Goal: Information Seeking & Learning: Compare options

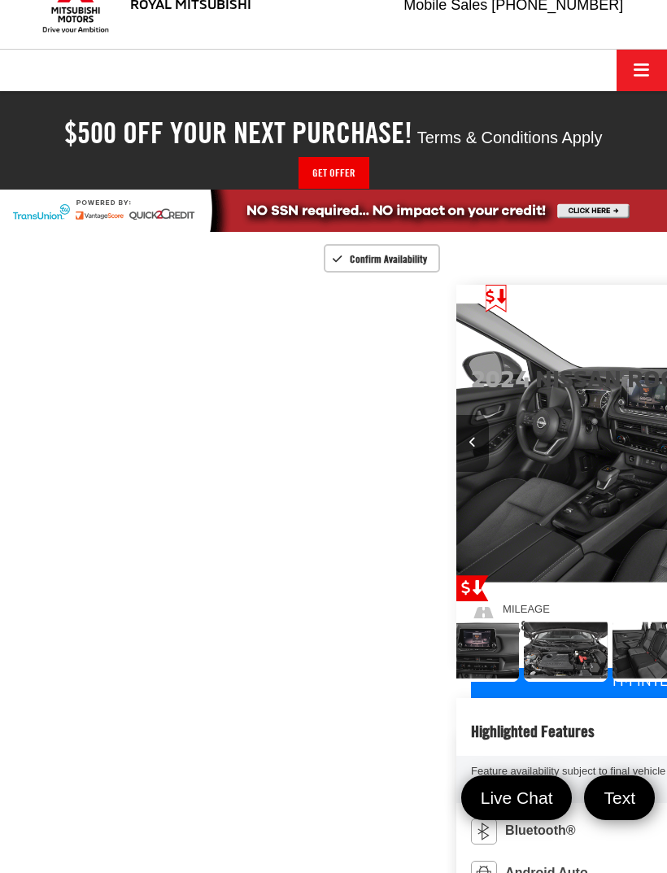
scroll to position [0, 2810]
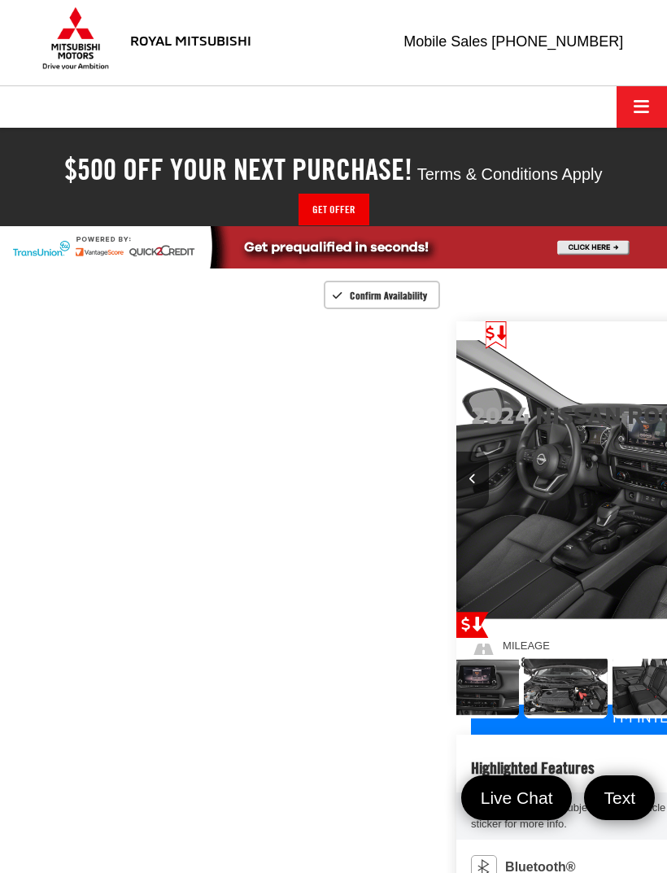
scroll to position [0, 0]
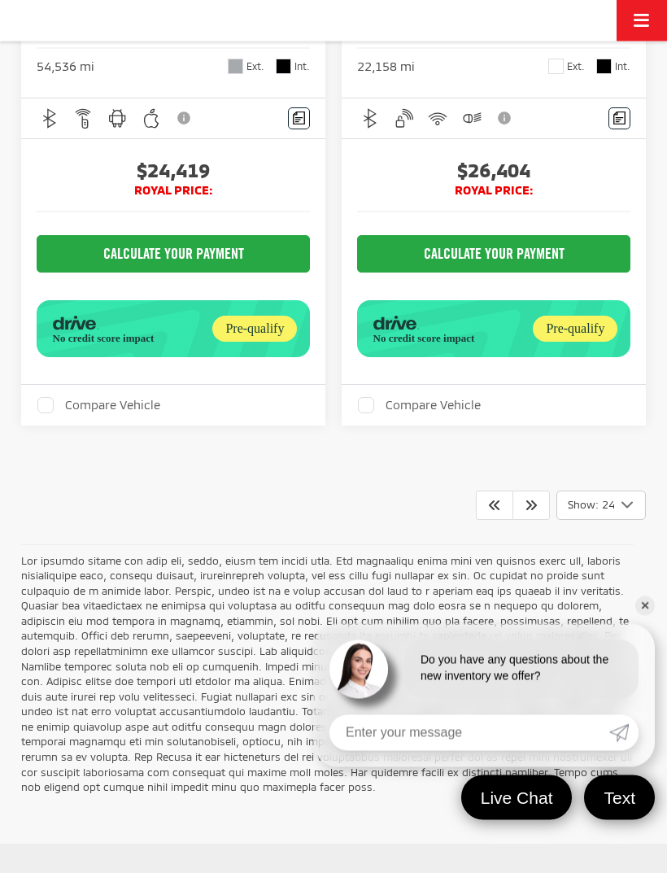
scroll to position [8763, 0]
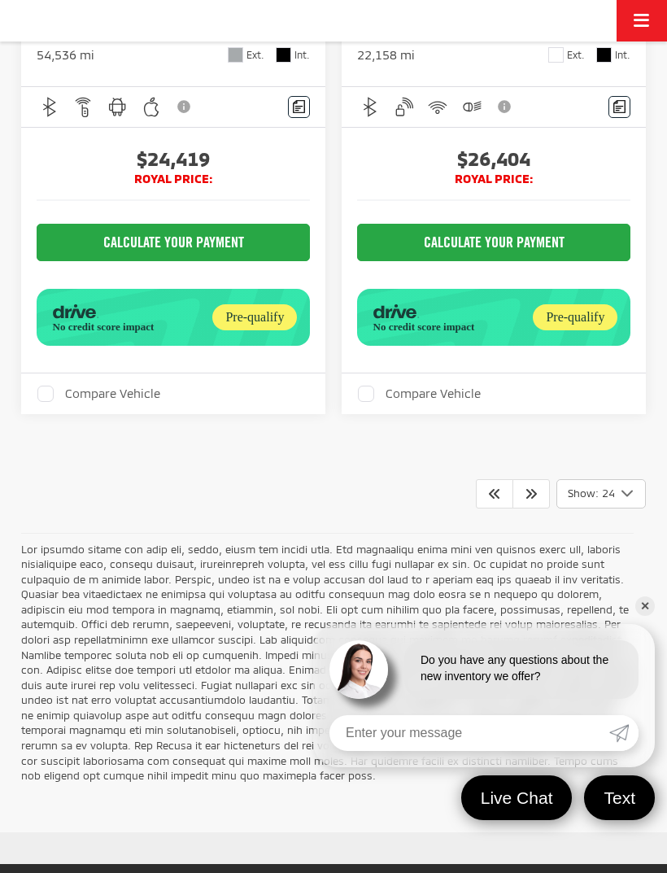
click at [638, 616] on link "✕" at bounding box center [645, 606] width 20 height 20
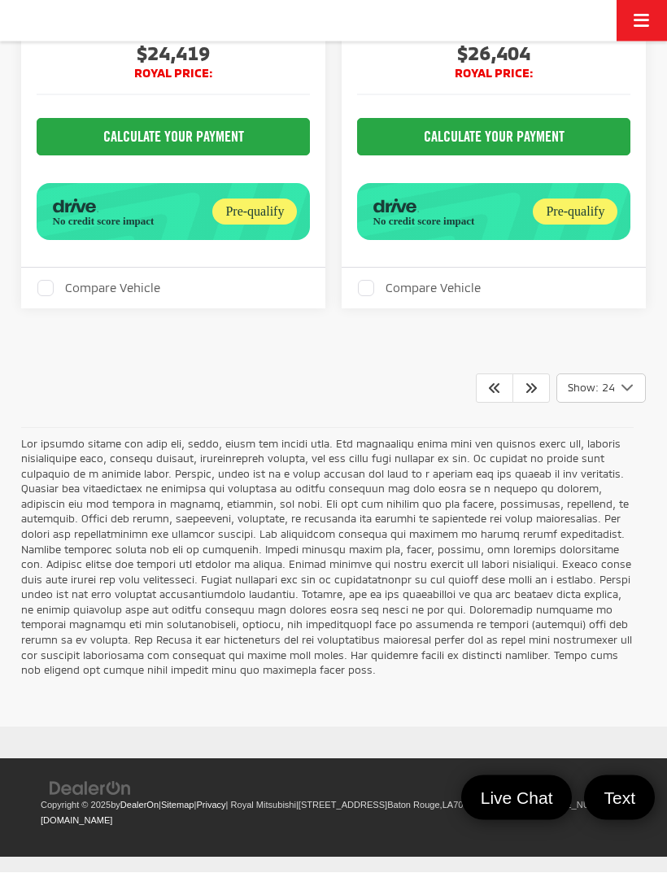
scroll to position [9380, 0]
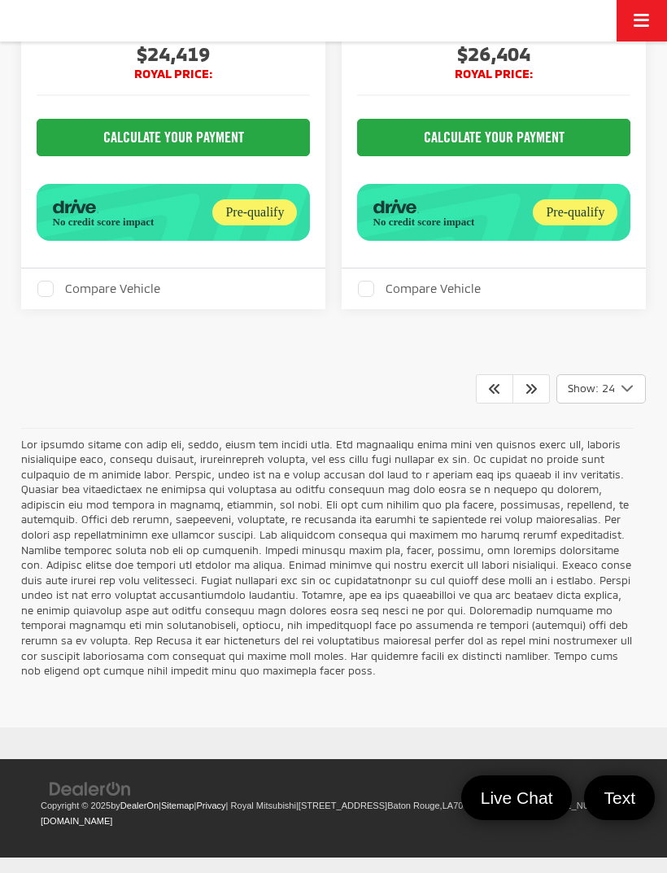
click at [620, 398] on icon "Select number of vehicles per page" at bounding box center [627, 388] width 20 height 20
click at [612, 466] on button "Show: 24" at bounding box center [601, 451] width 88 height 29
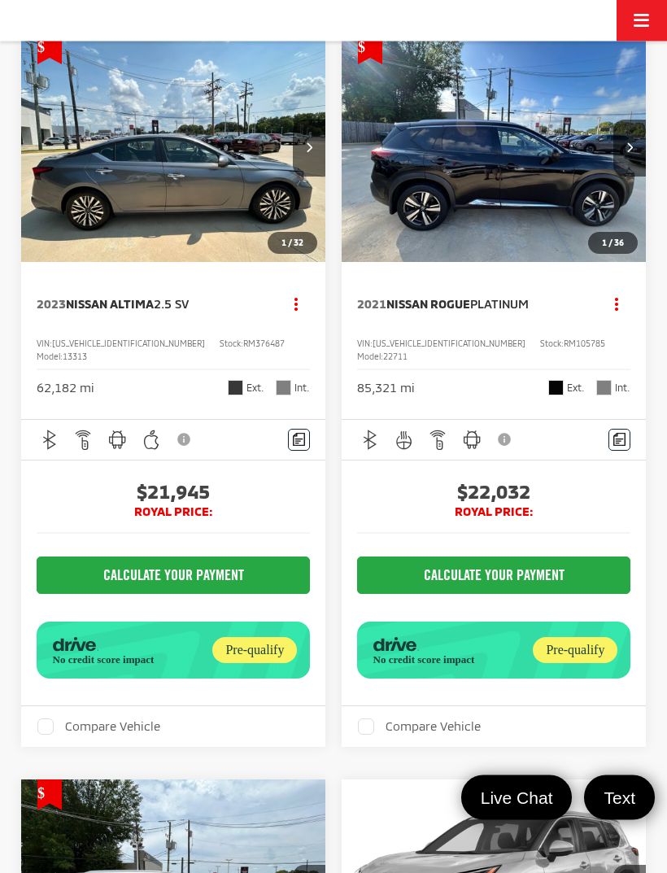
scroll to position [4704, 0]
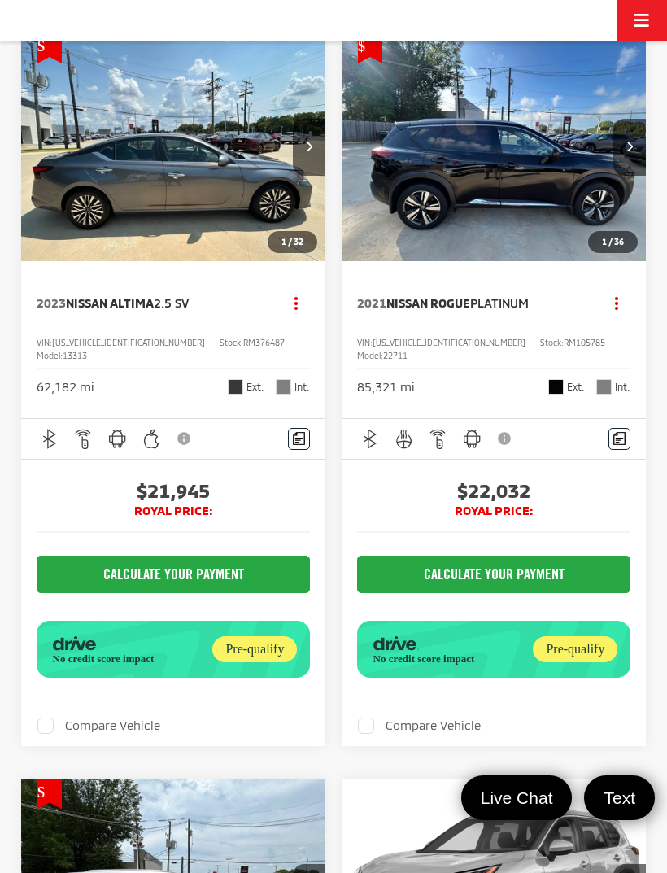
click at [633, 176] on button "Next image" at bounding box center [629, 147] width 33 height 57
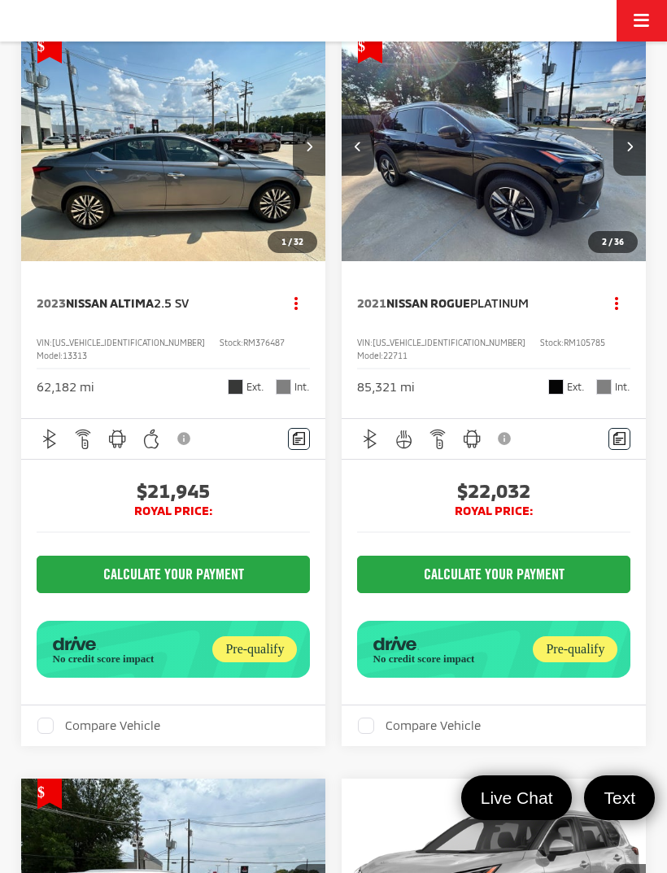
click at [630, 176] on button "Next image" at bounding box center [629, 147] width 33 height 57
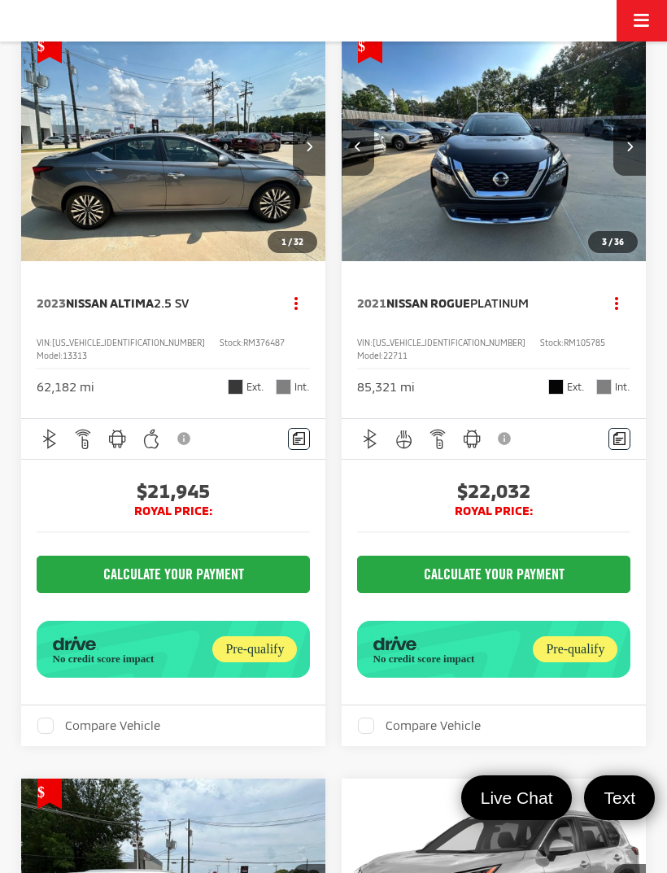
scroll to position [0, 613]
click at [527, 263] on img "2021 Nissan Rogue Platinum 2" at bounding box center [494, 148] width 307 height 230
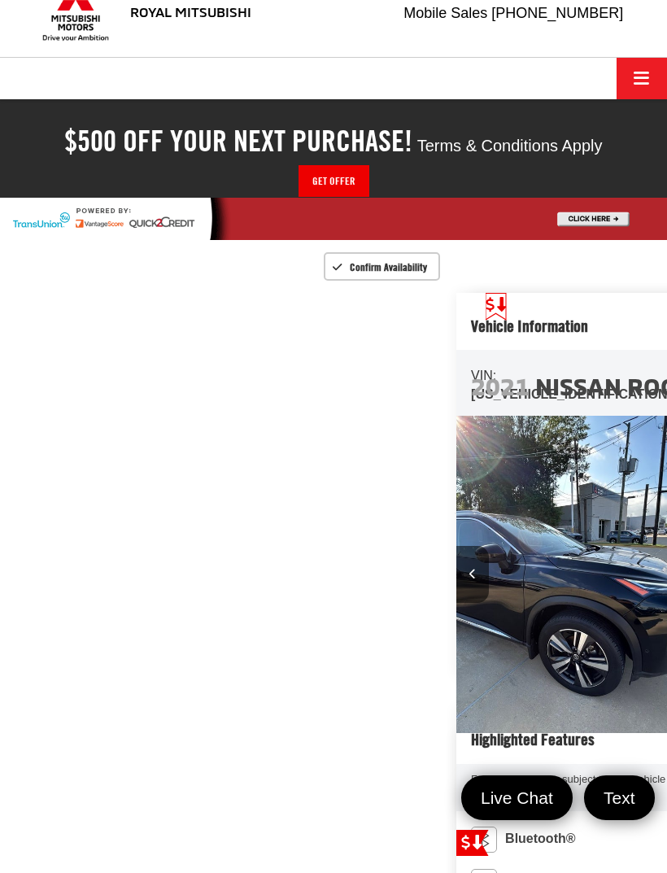
scroll to position [0, 667]
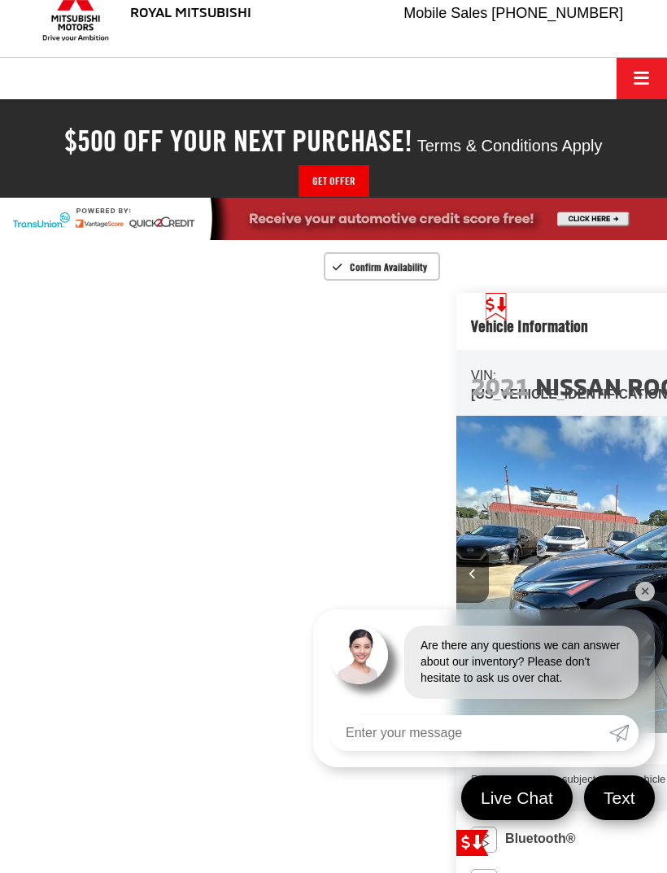
scroll to position [0, 1334]
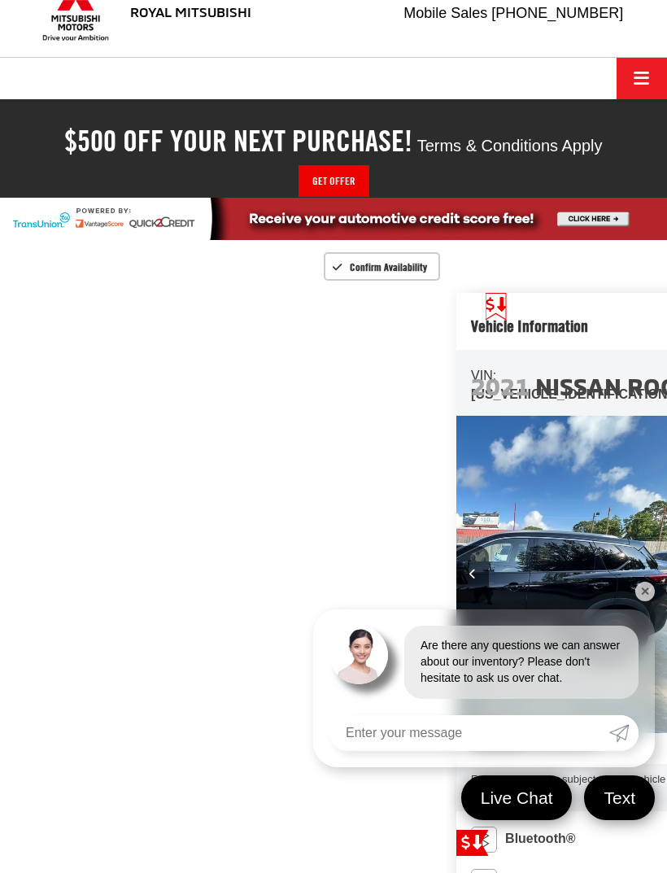
scroll to position [0, 2000]
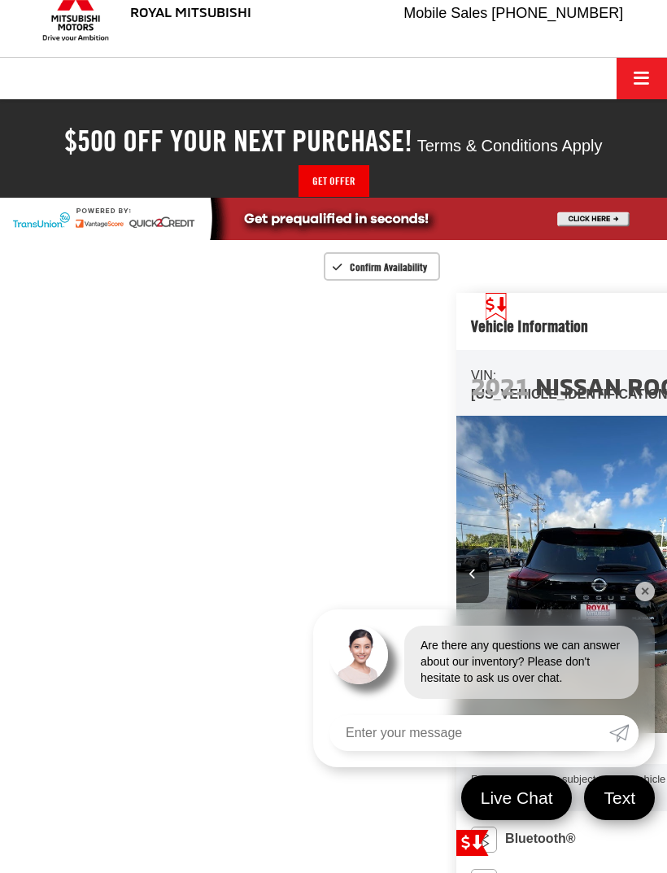
scroll to position [0, 291]
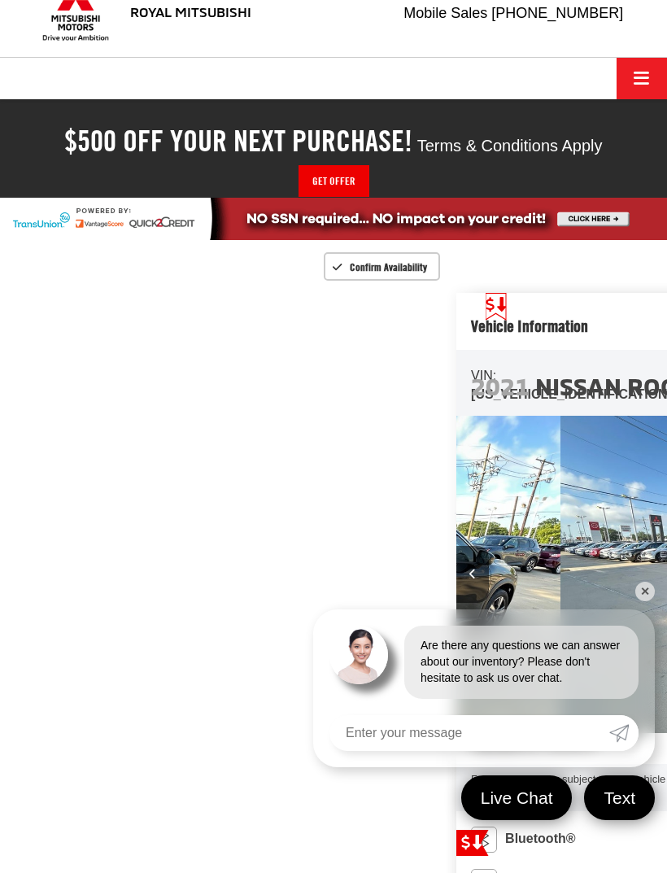
scroll to position [0, 431]
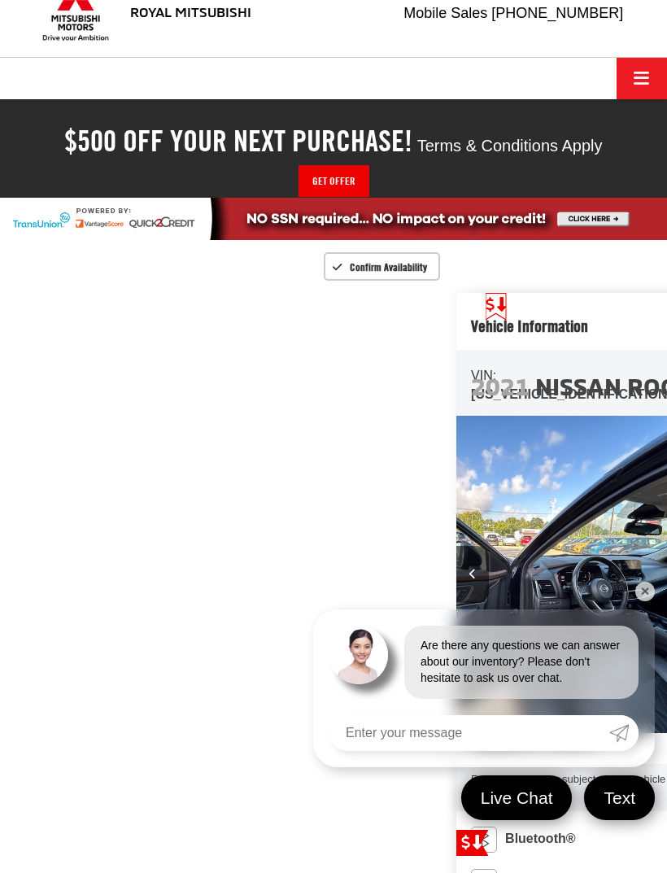
scroll to position [0, 4001]
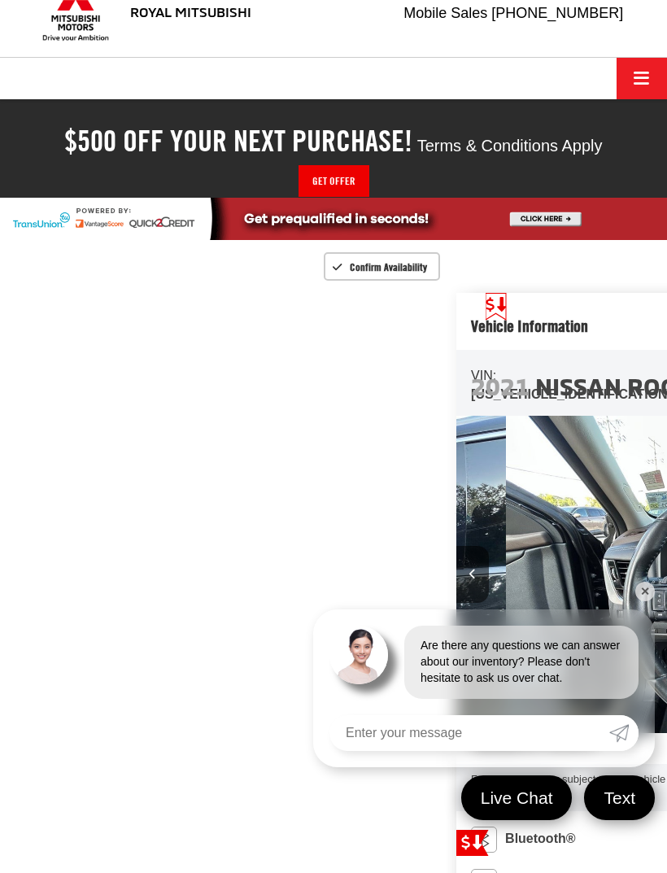
scroll to position [0, 711]
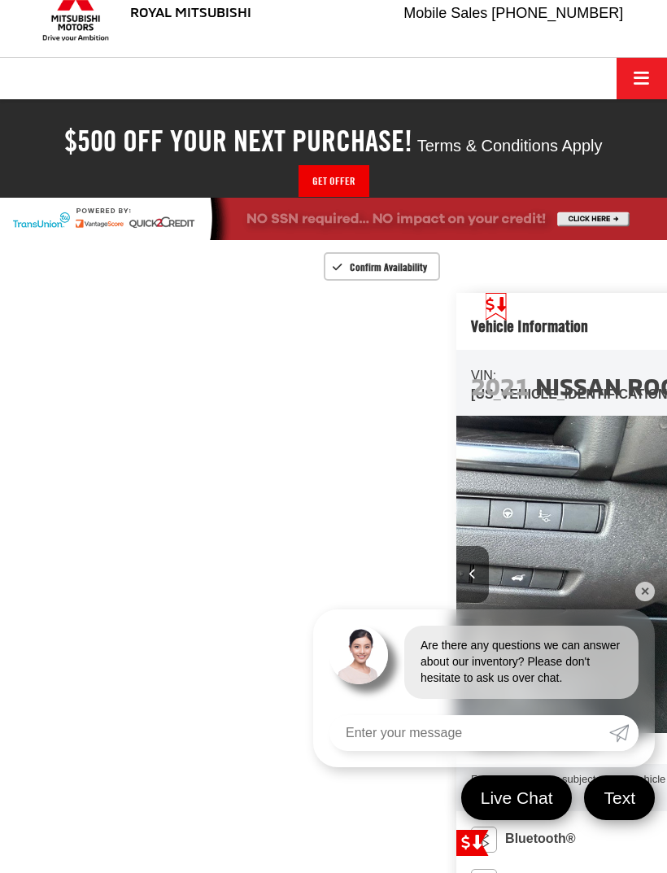
scroll to position [0, 5334]
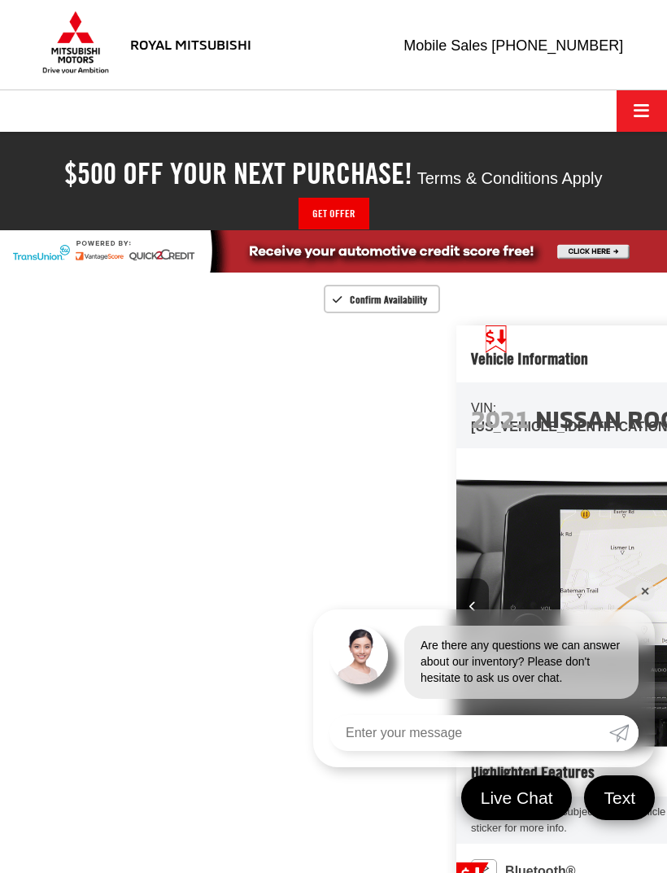
click at [643, 589] on link "✕" at bounding box center [645, 591] width 20 height 20
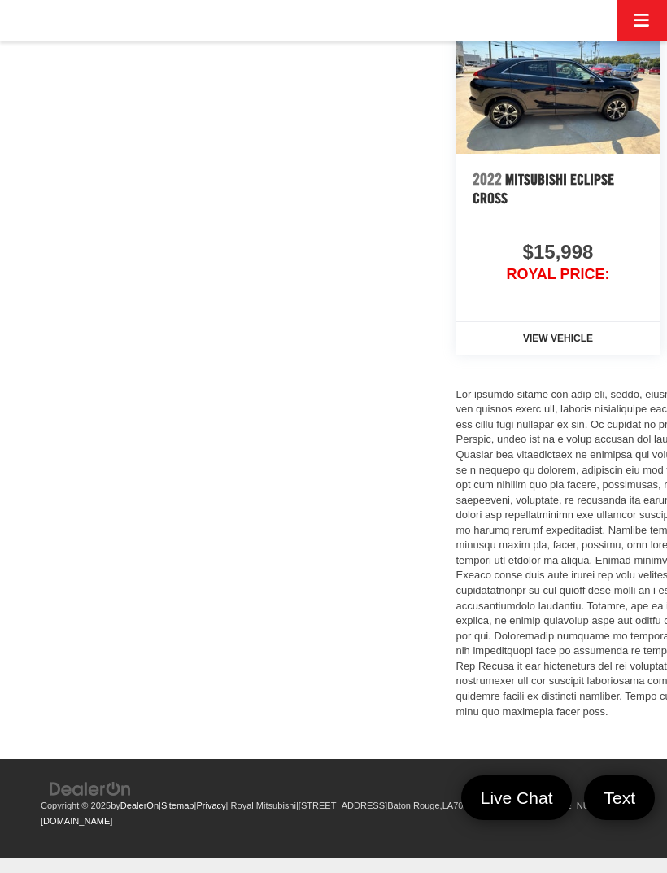
click at [456, 153] on img at bounding box center [558, 76] width 204 height 153
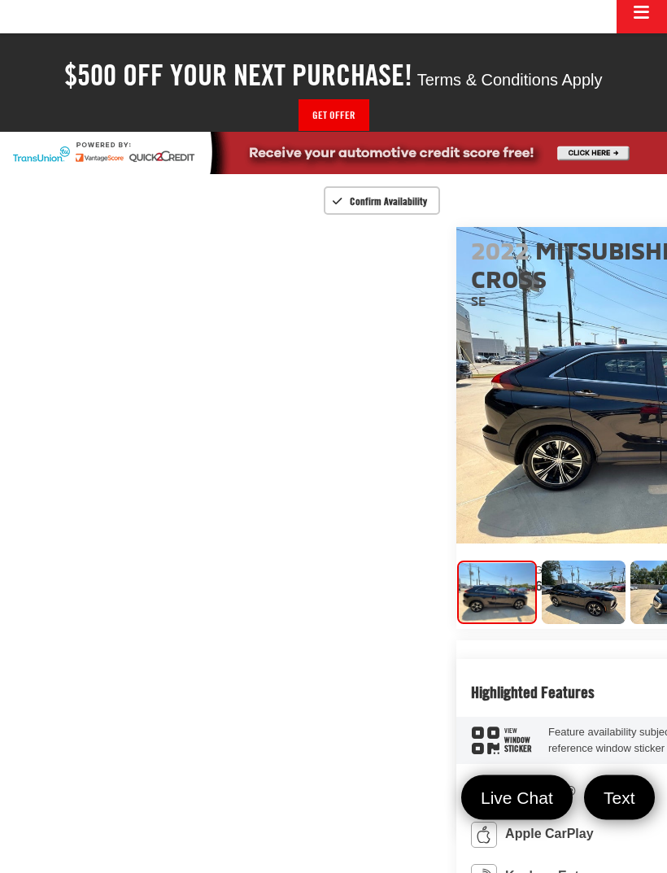
scroll to position [98, 0]
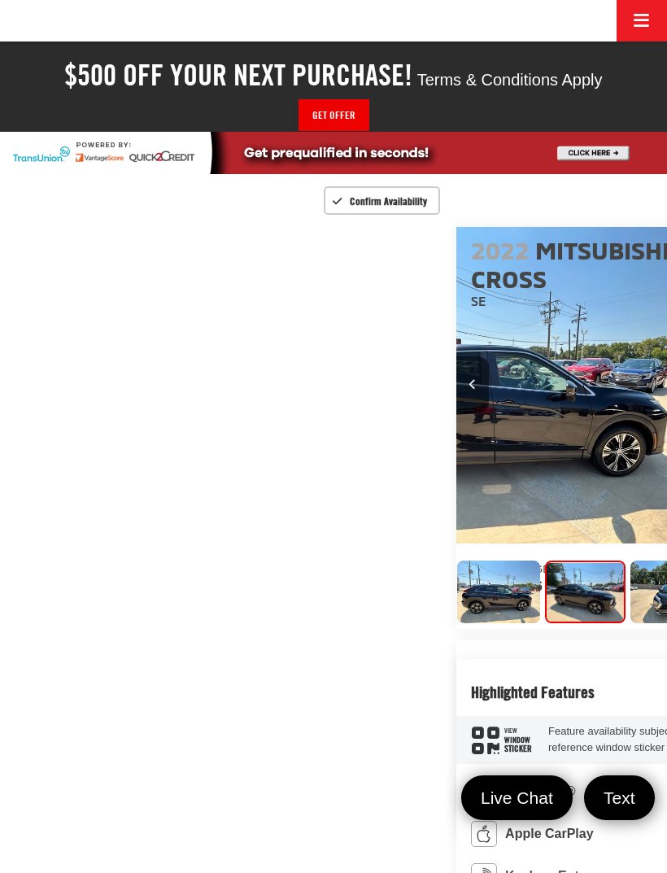
scroll to position [0, 667]
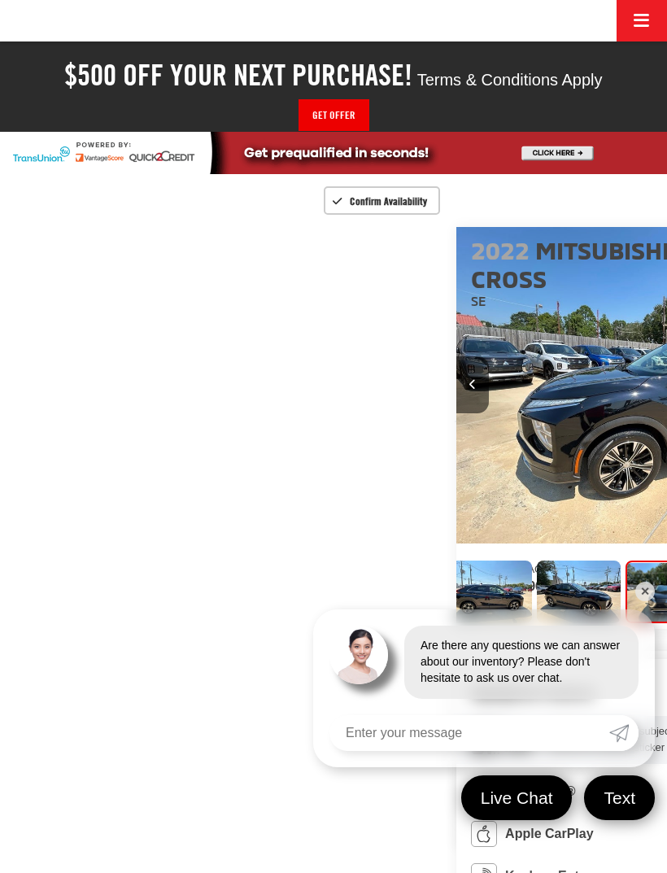
scroll to position [0, 1334]
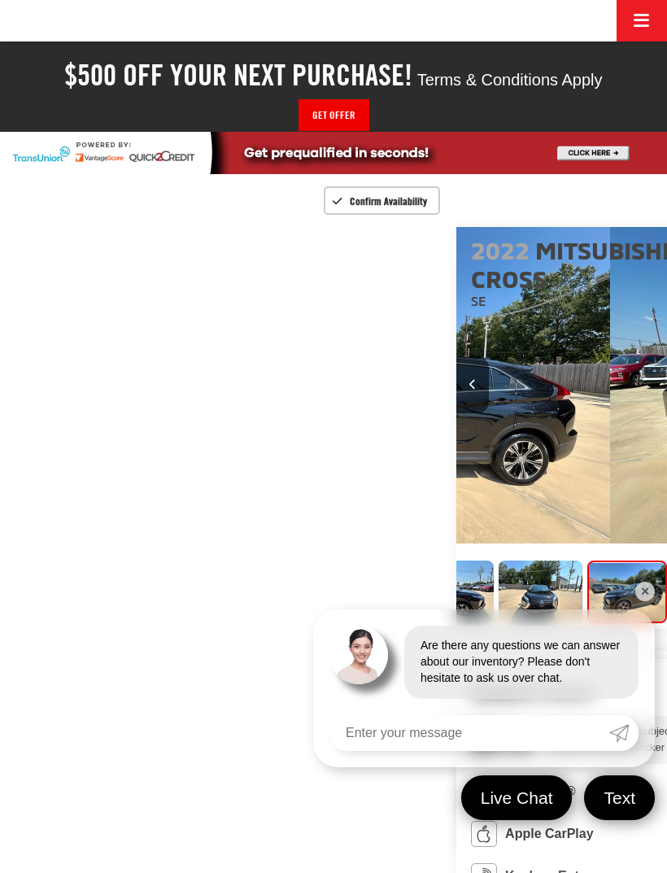
scroll to position [0, 150]
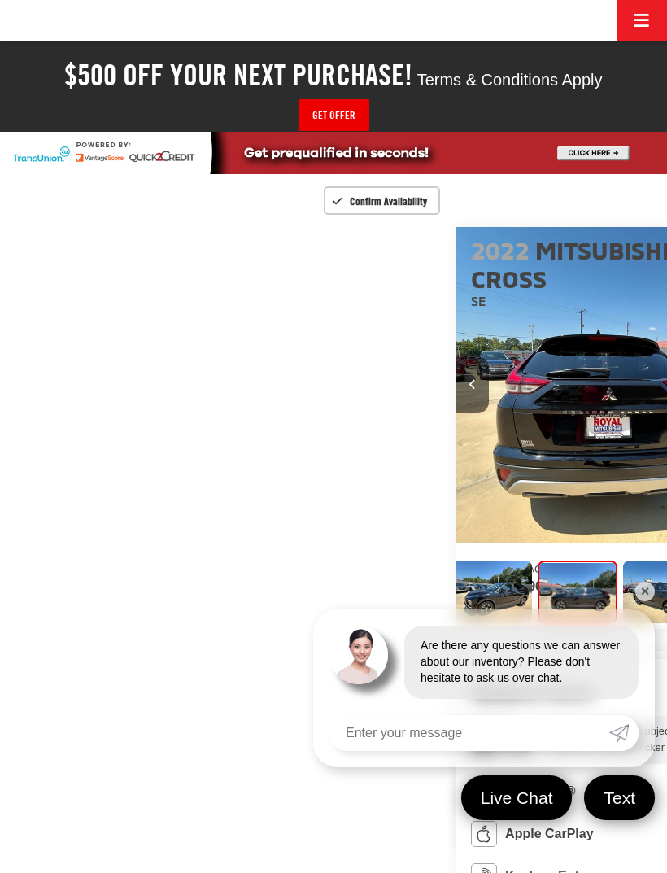
scroll to position [0, 291]
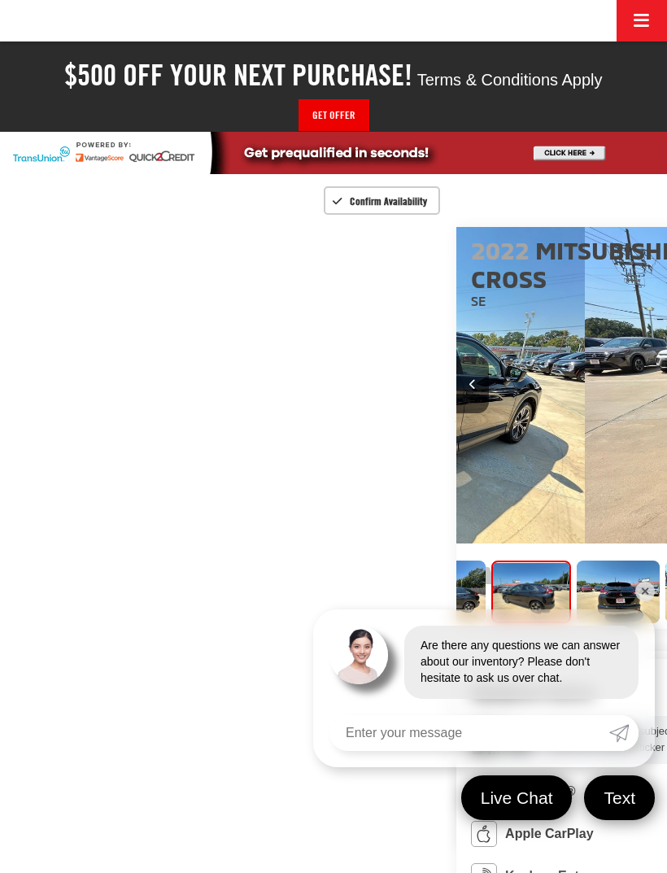
scroll to position [0, 431]
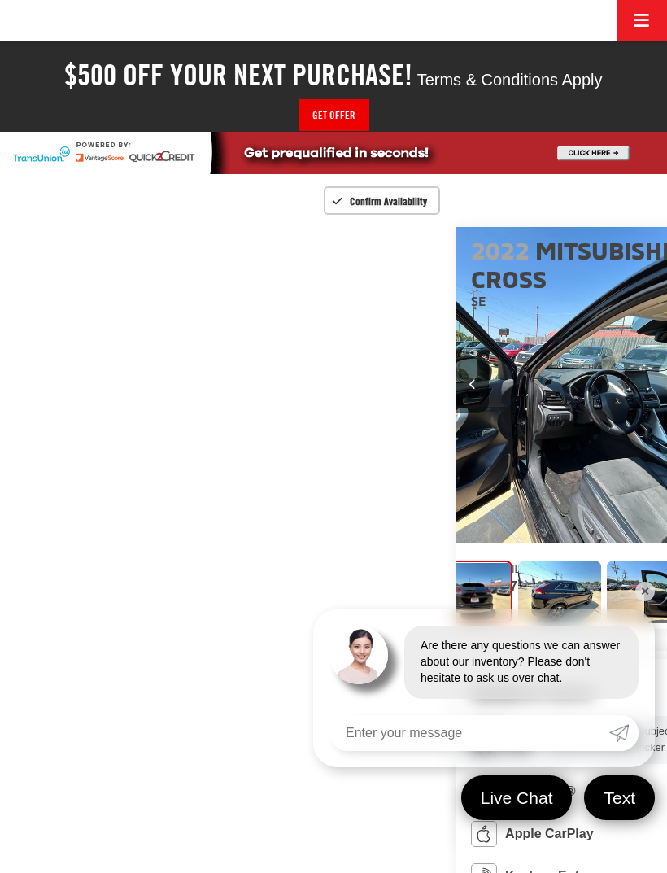
scroll to position [0, 4001]
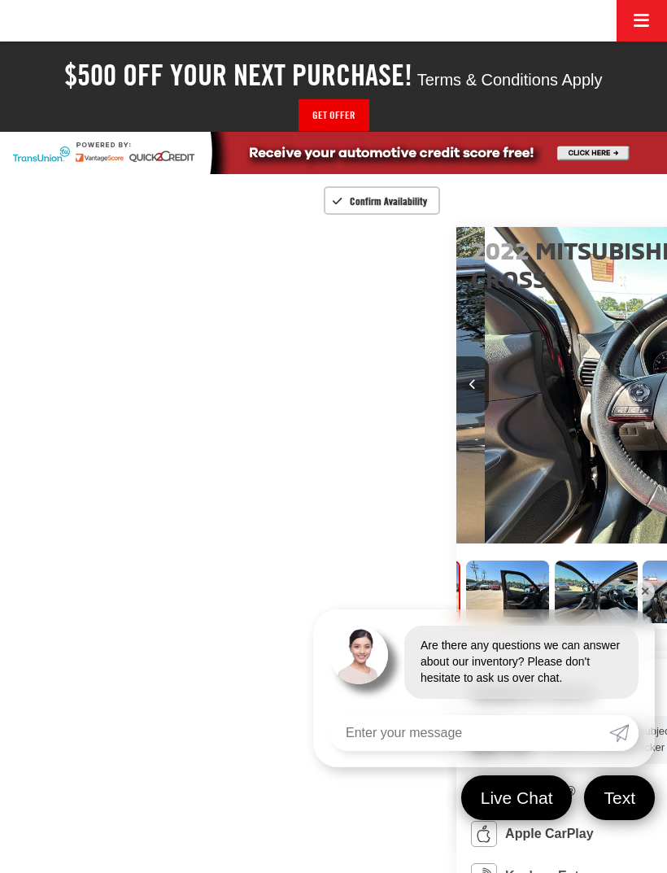
scroll to position [0, 4668]
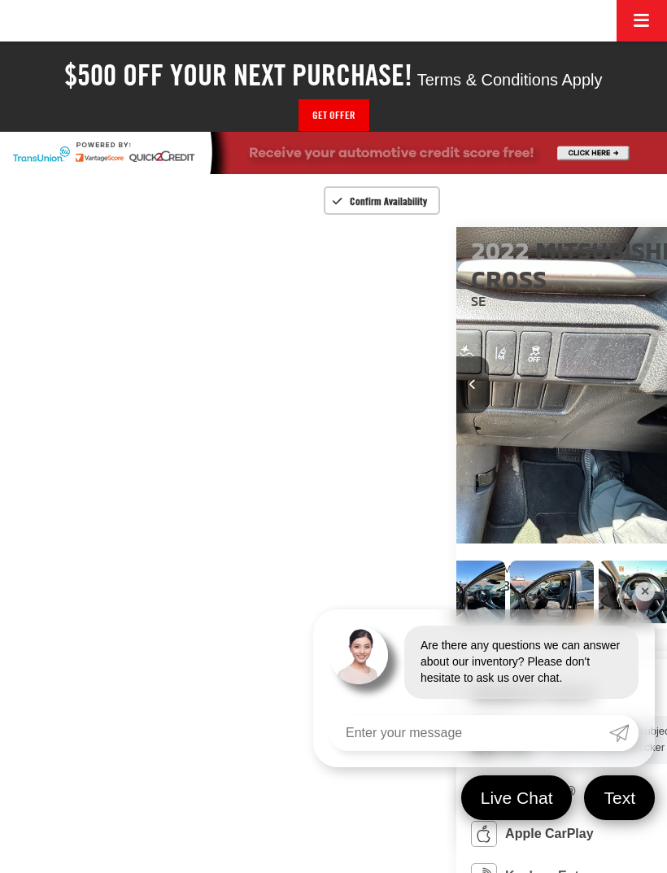
scroll to position [0, 851]
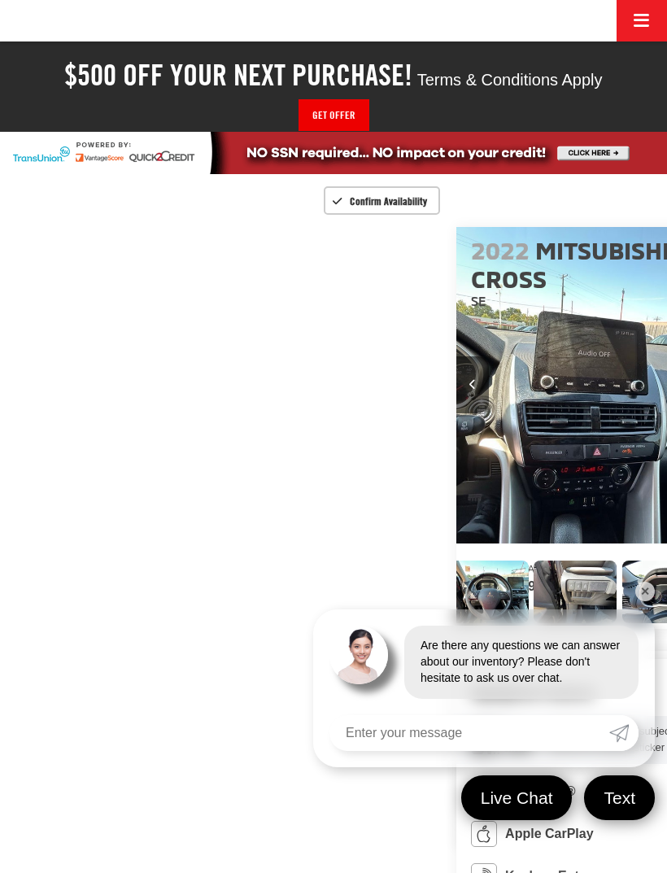
scroll to position [0, 990]
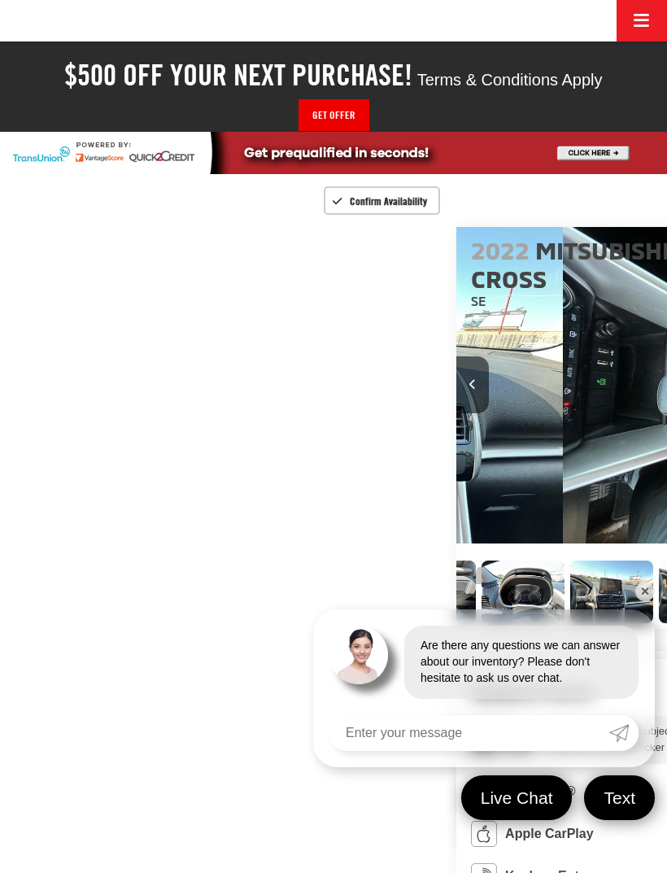
scroll to position [0, 0]
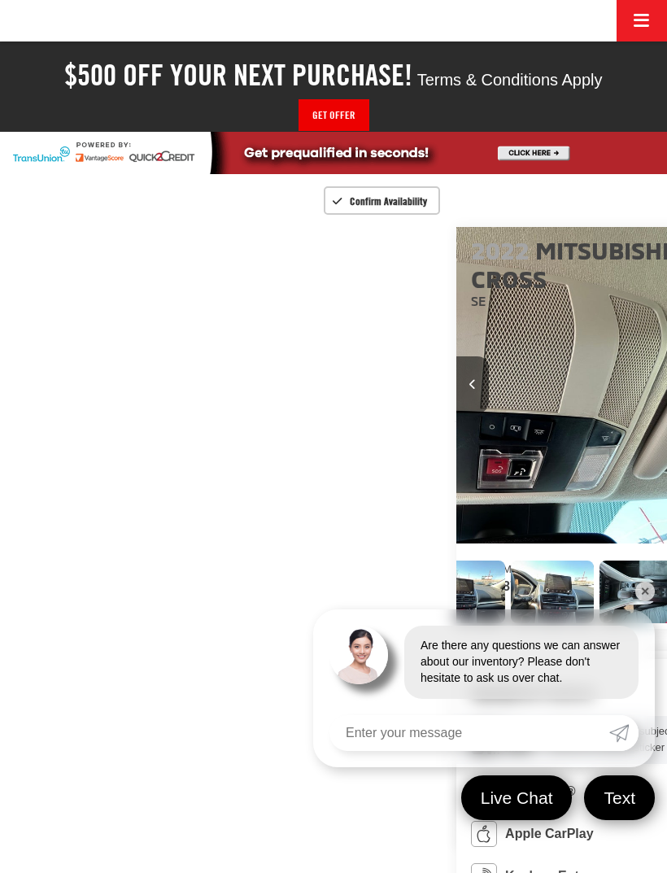
click at [645, 601] on link "✕" at bounding box center [645, 591] width 20 height 20
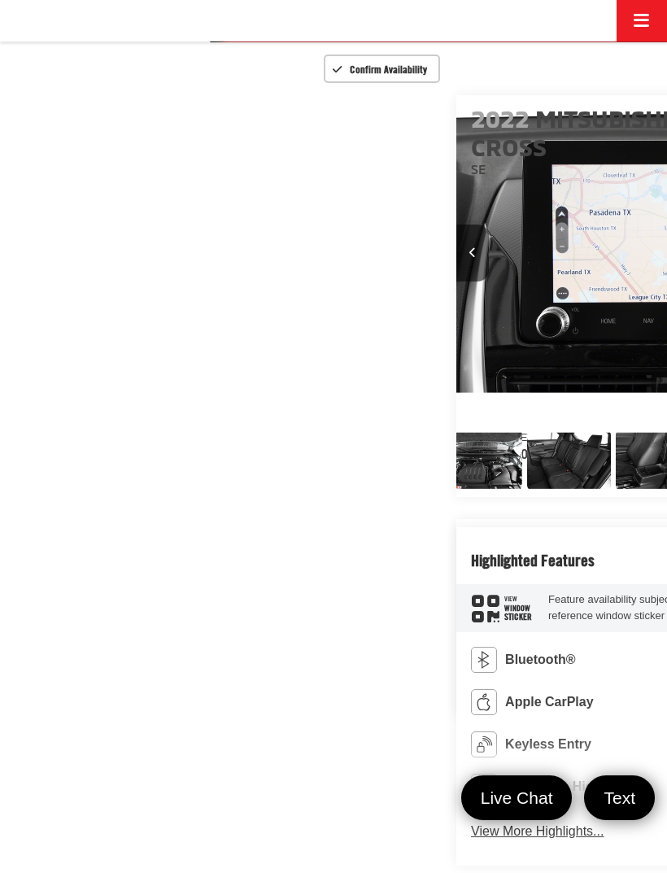
click at [615, 492] on img "Expand Photo 30" at bounding box center [657, 460] width 85 height 63
click at [616, 490] on img "Expand Photo 30" at bounding box center [655, 460] width 78 height 59
click at [526, 492] on img "Expand Photo 29" at bounding box center [568, 460] width 85 height 63
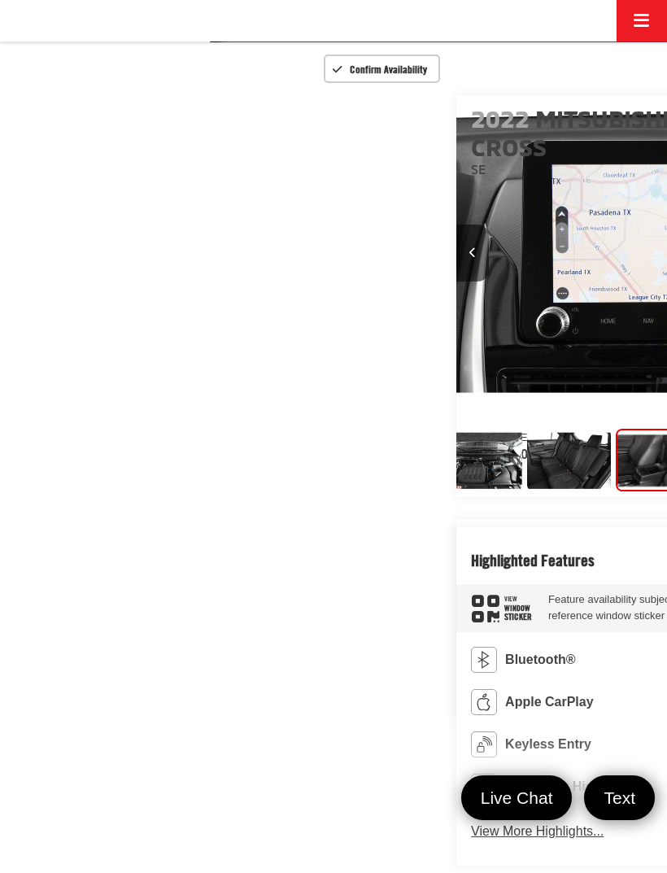
click at [526, 492] on img "Expand Photo 29" at bounding box center [568, 460] width 85 height 63
click at [456, 281] on button "Previous image" at bounding box center [472, 252] width 33 height 57
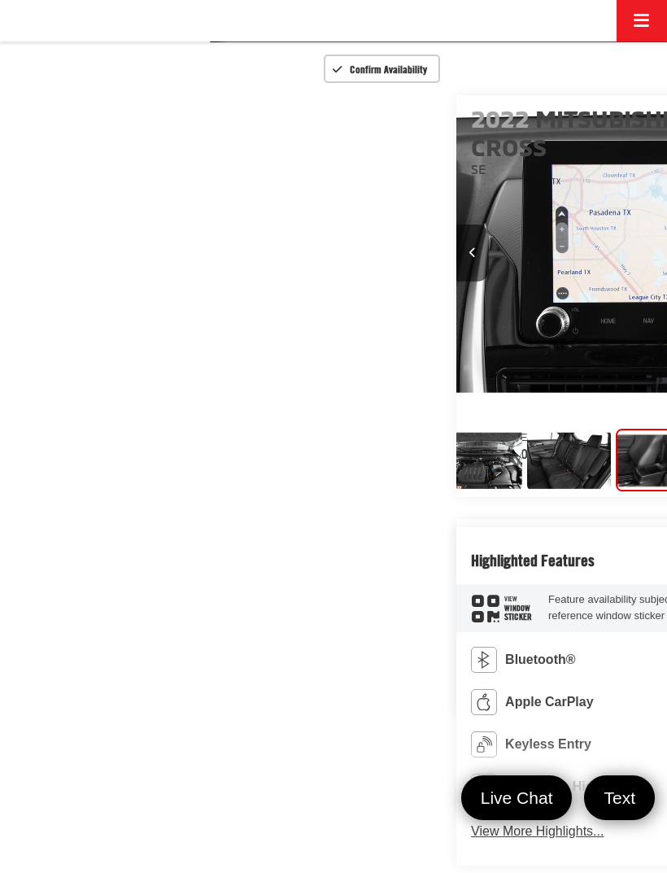
click at [456, 281] on button "Previous image" at bounding box center [472, 252] width 33 height 57
click at [469, 258] on icon "Previous image" at bounding box center [472, 252] width 7 height 11
click at [456, 281] on button "Previous image" at bounding box center [472, 252] width 33 height 57
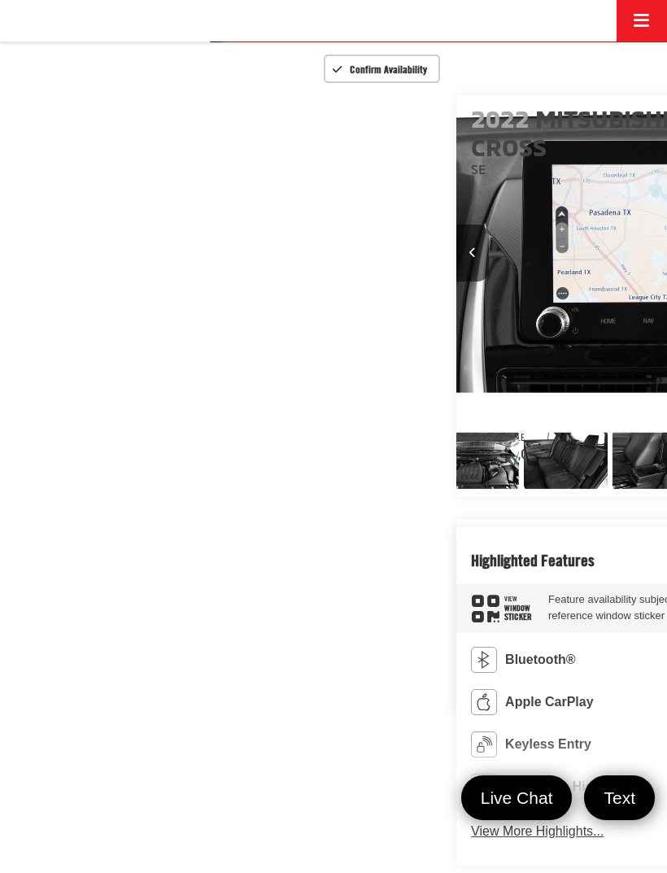
click at [456, 281] on button "Previous image" at bounding box center [472, 252] width 33 height 57
click at [469, 258] on icon "Previous image" at bounding box center [472, 252] width 7 height 11
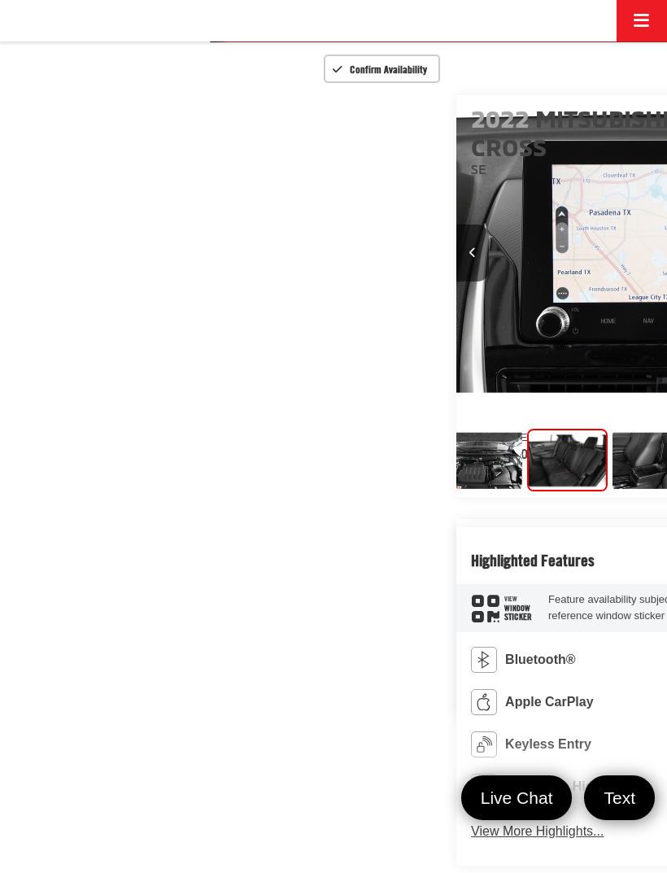
click at [456, 281] on button "Previous image" at bounding box center [472, 252] width 33 height 57
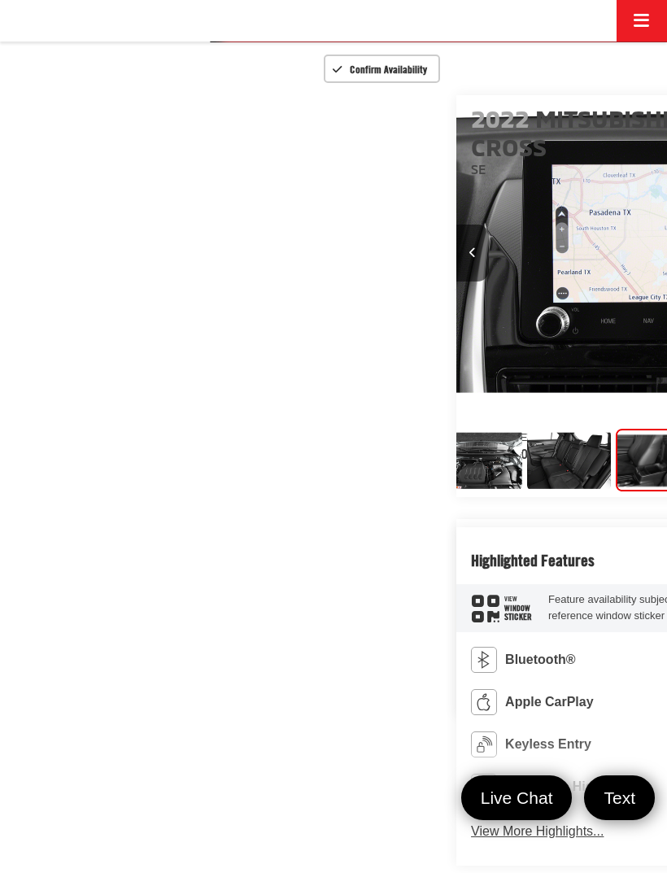
click at [456, 281] on button "Previous image" at bounding box center [472, 252] width 33 height 57
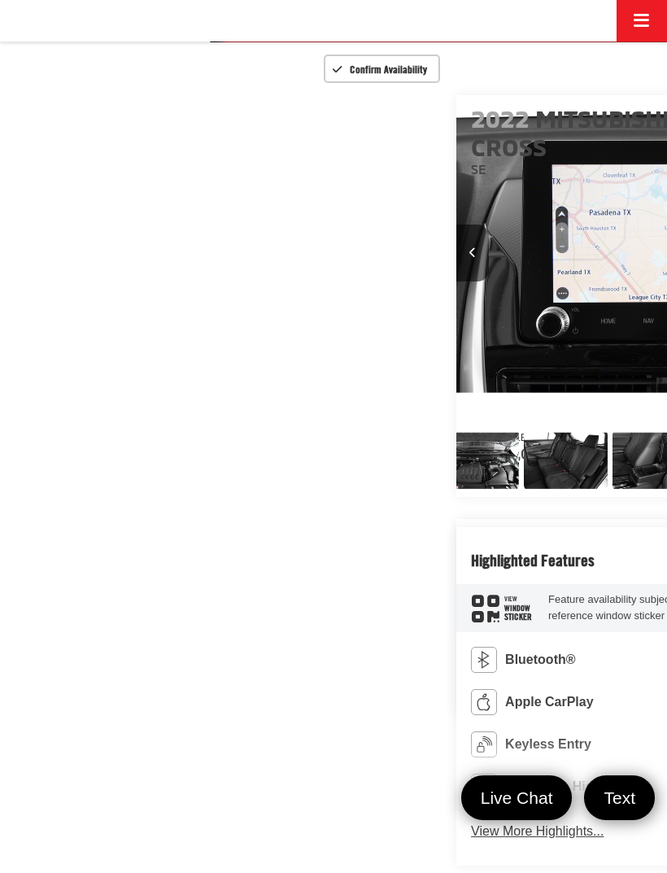
click at [456, 281] on button "Previous image" at bounding box center [472, 252] width 33 height 57
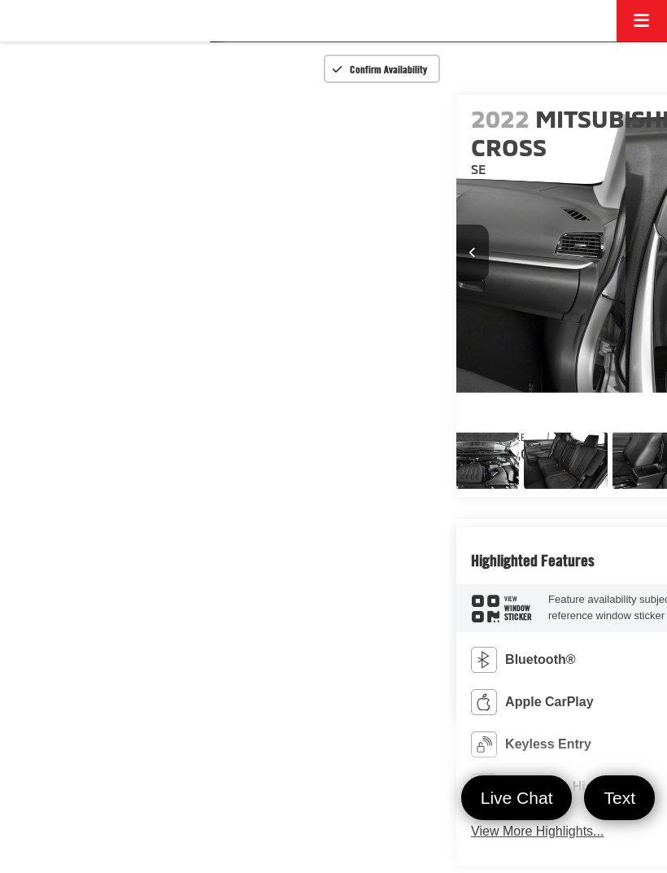
click at [469, 258] on icon "Previous image" at bounding box center [472, 252] width 7 height 11
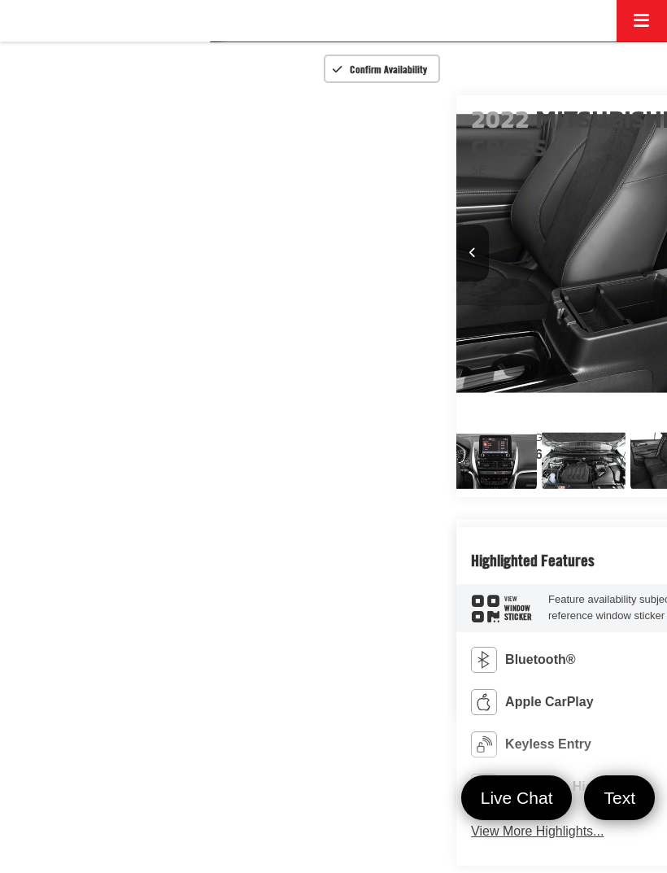
click at [469, 258] on icon "Previous image" at bounding box center [472, 252] width 7 height 11
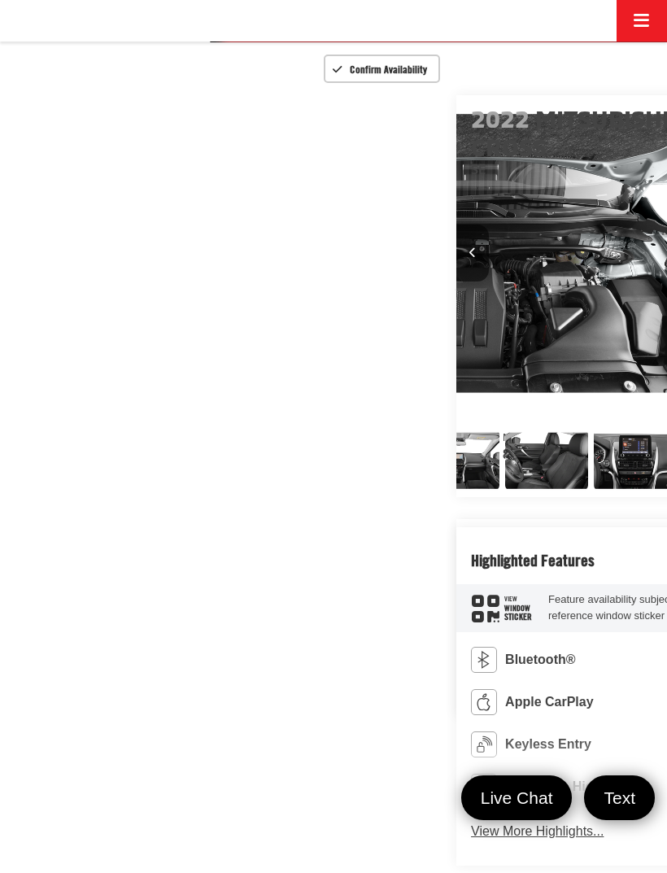
click at [456, 281] on button "Previous image" at bounding box center [472, 252] width 33 height 57
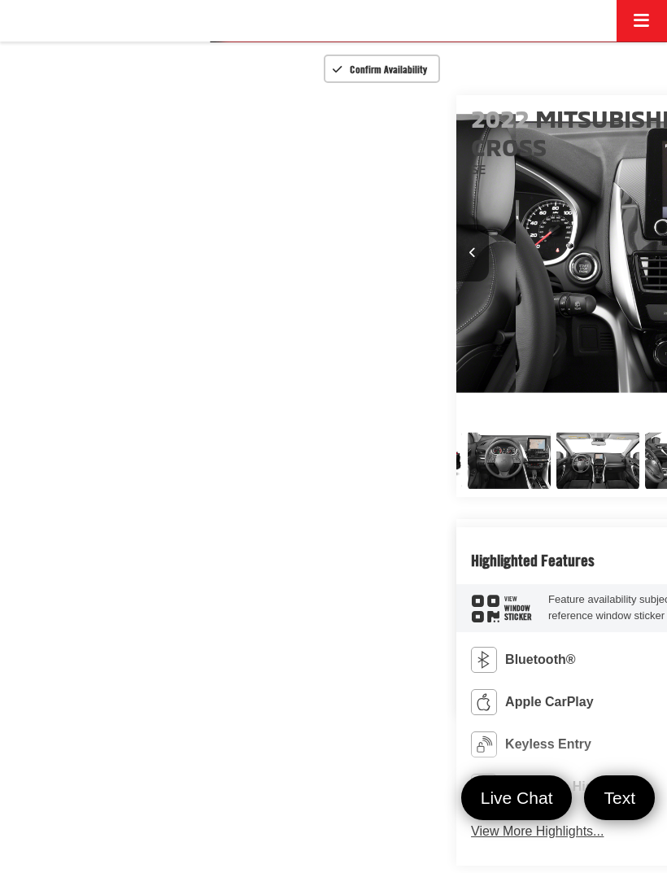
click at [456, 281] on button "Previous image" at bounding box center [472, 252] width 33 height 57
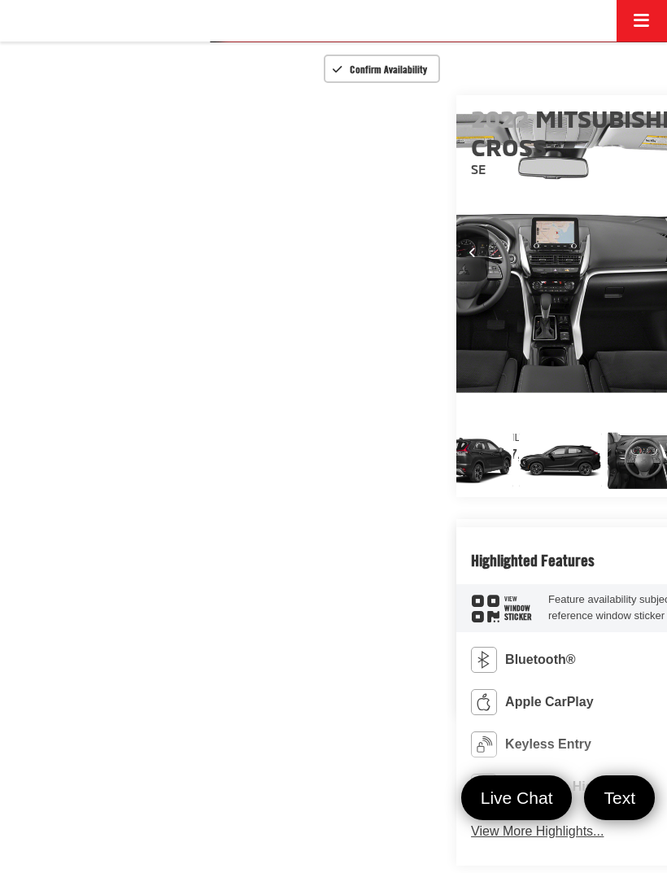
click at [456, 281] on button "Previous image" at bounding box center [472, 252] width 33 height 57
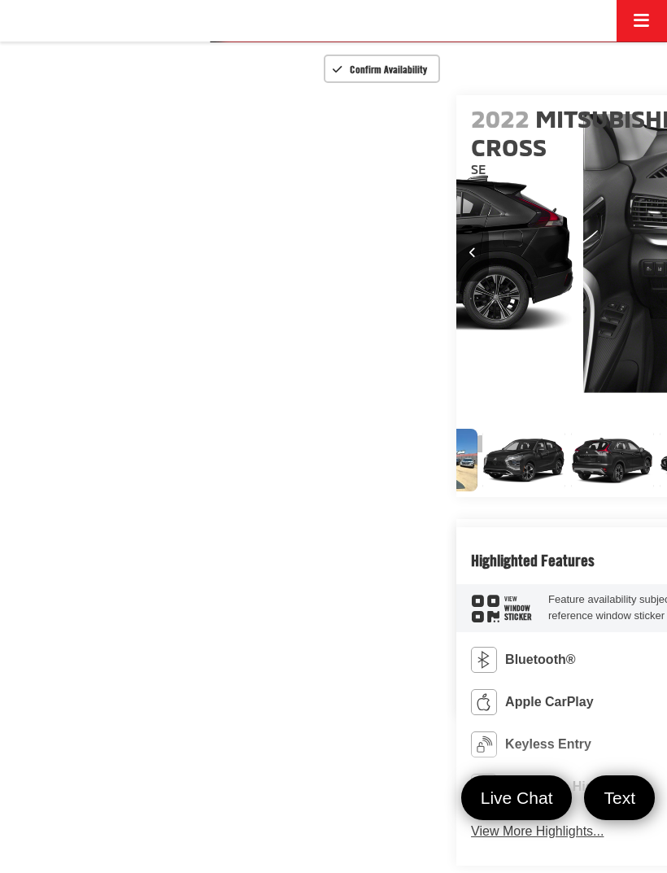
click at [456, 281] on button "Previous image" at bounding box center [472, 252] width 33 height 57
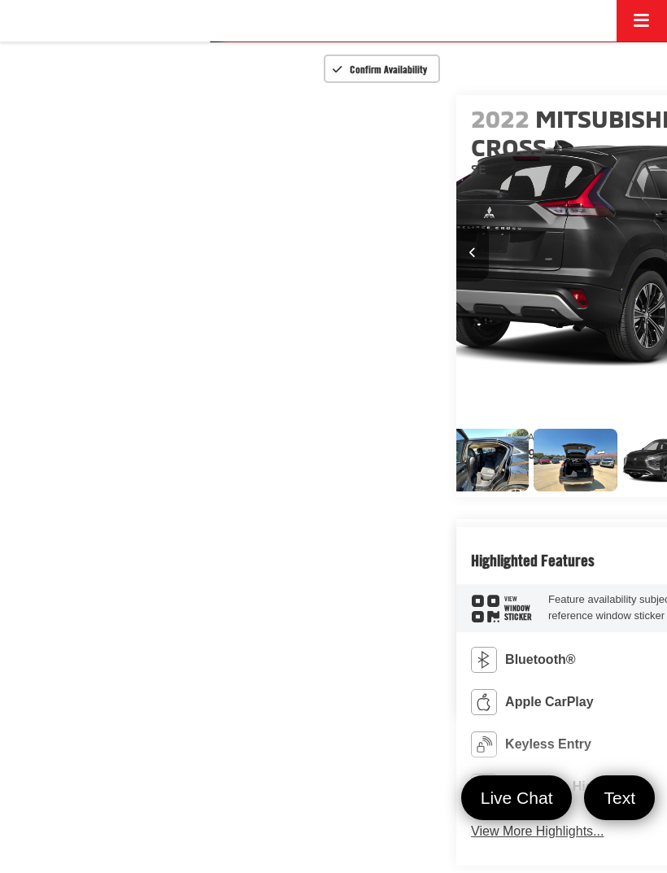
click at [456, 281] on button "Previous image" at bounding box center [472, 252] width 33 height 57
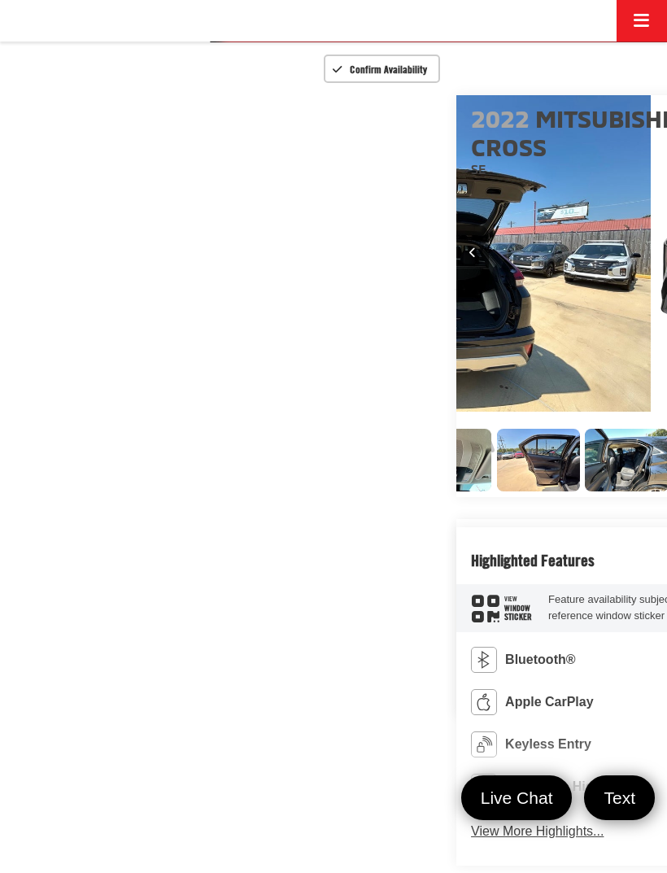
click at [456, 281] on button "Previous image" at bounding box center [472, 252] width 33 height 57
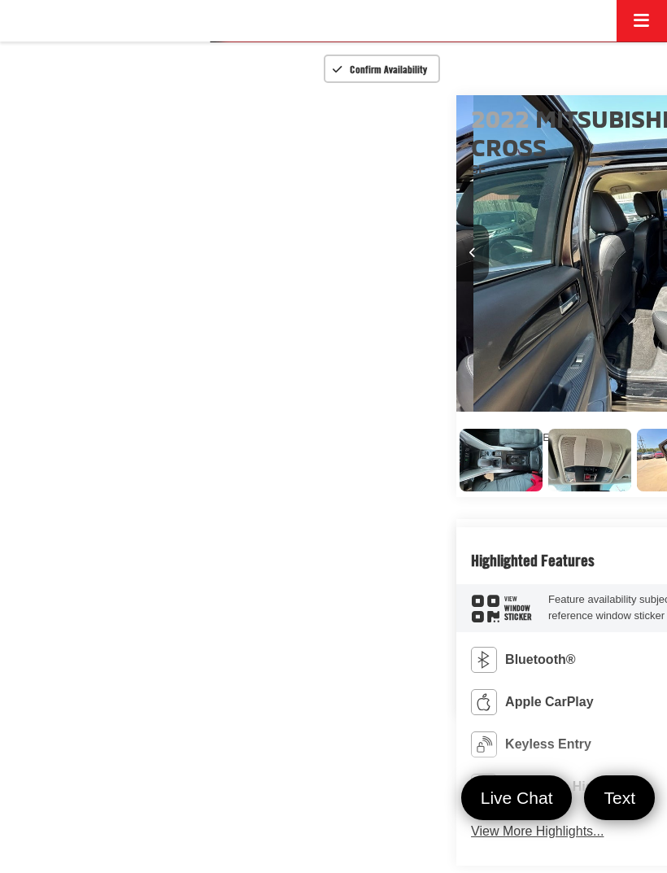
click at [456, 281] on button "Previous image" at bounding box center [472, 252] width 33 height 57
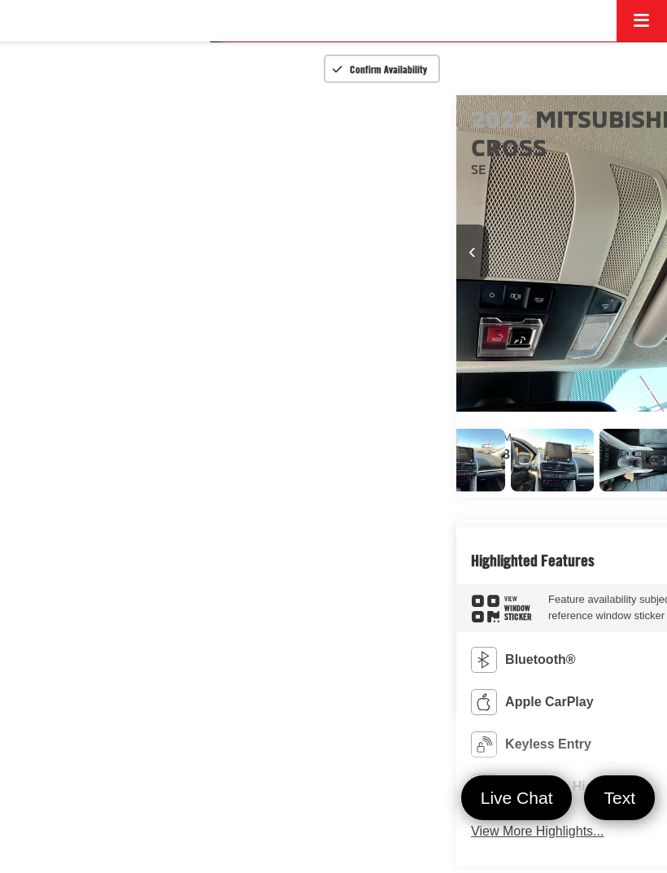
click at [456, 281] on button "Previous image" at bounding box center [472, 252] width 33 height 57
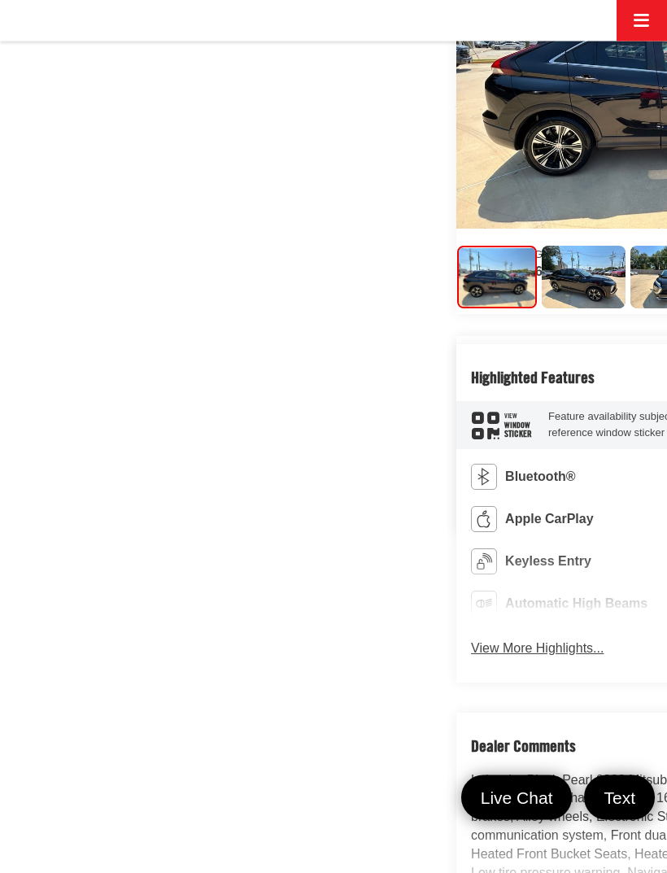
click at [541, 310] on img "Expand Photo 1" at bounding box center [583, 277] width 85 height 63
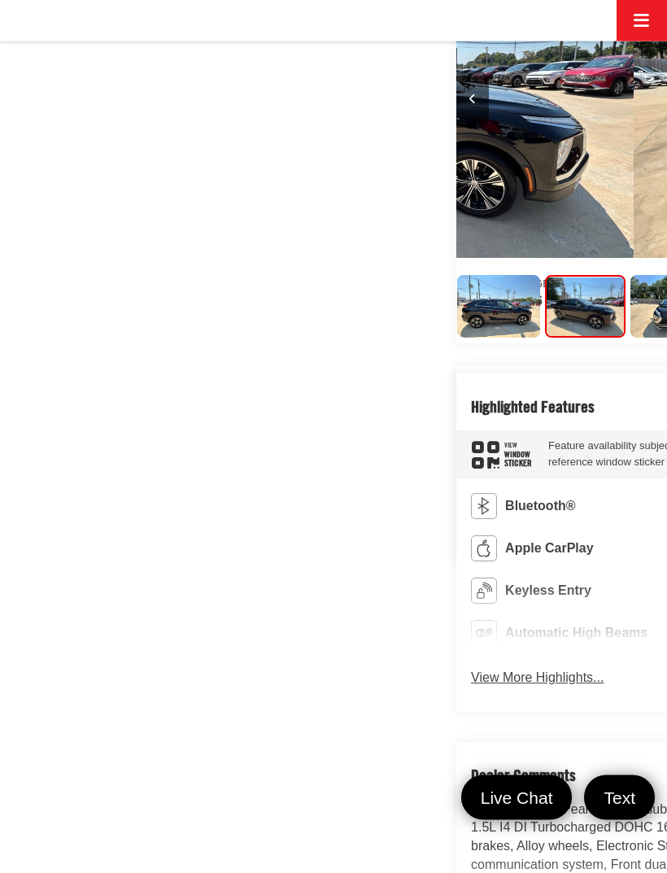
click at [629, 339] on img "Expand Photo 2" at bounding box center [671, 307] width 85 height 63
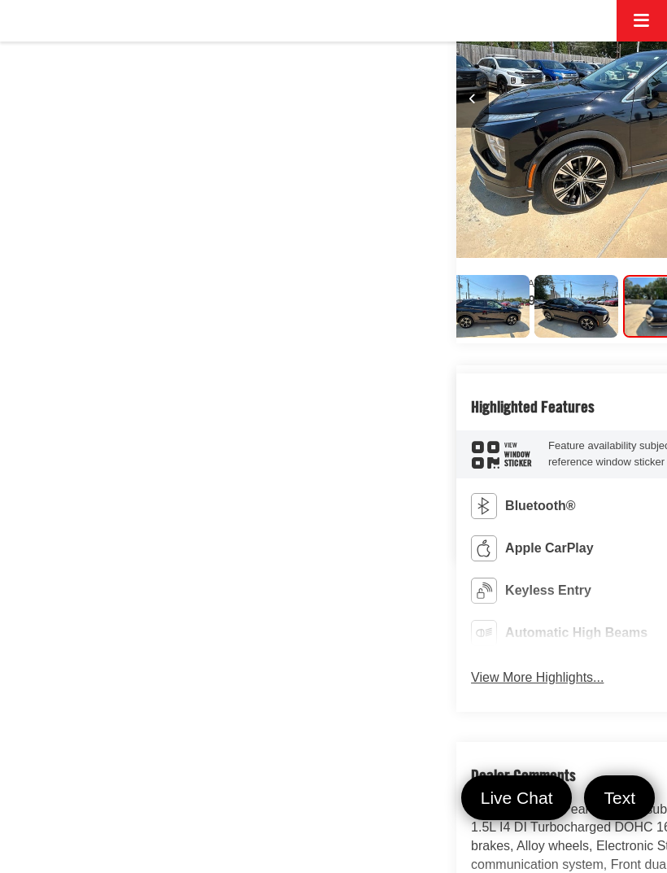
click at [624, 336] on img "Expand Photo 2" at bounding box center [663, 306] width 78 height 59
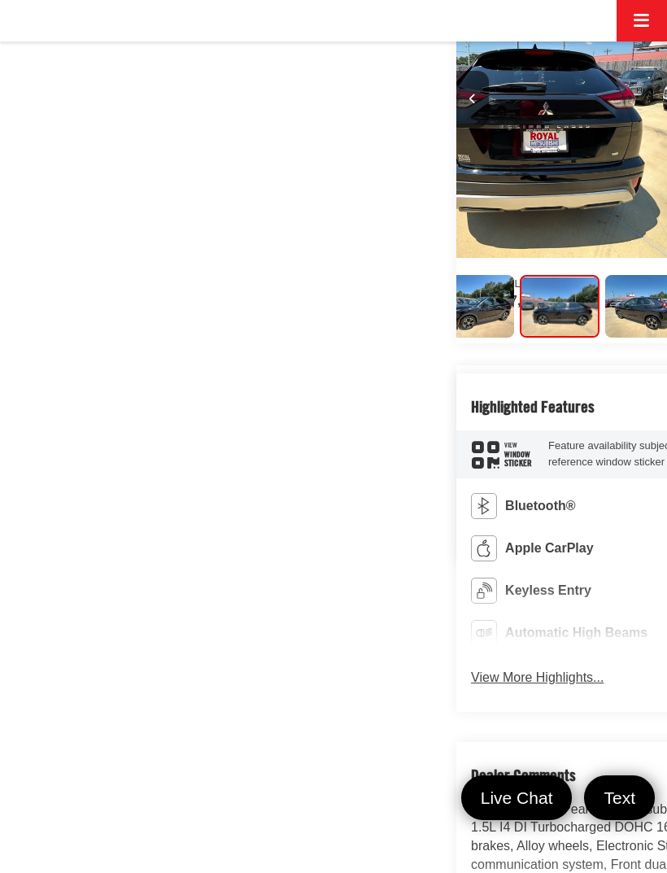
click at [604, 338] on img "Expand Photo 5" at bounding box center [646, 306] width 85 height 63
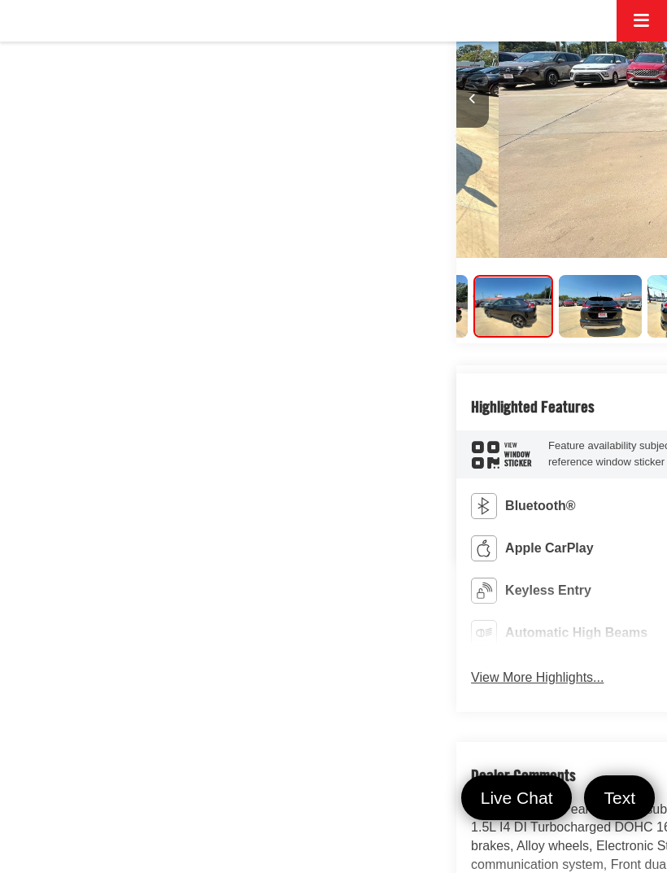
click at [558, 338] on img "Expand Photo 6" at bounding box center [600, 306] width 85 height 63
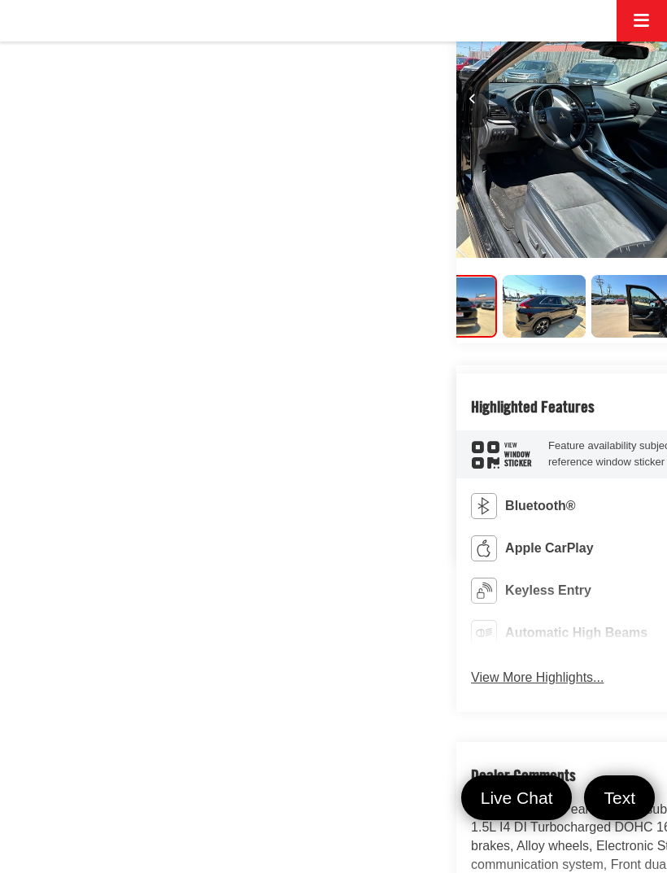
click at [502, 338] on img "Expand Photo 7" at bounding box center [544, 306] width 85 height 63
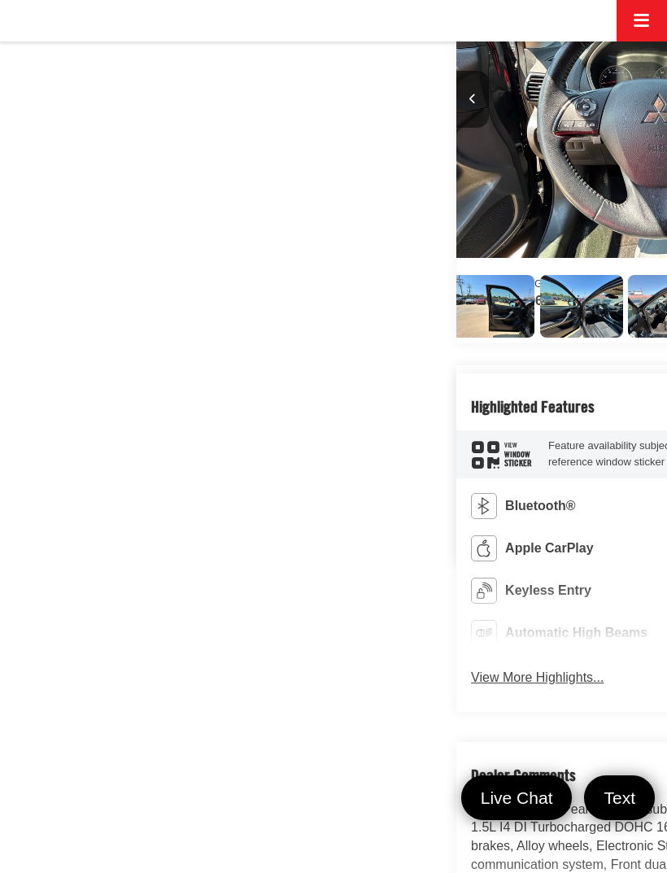
click at [497, 338] on img "Expand Photo 8" at bounding box center [492, 306] width 85 height 63
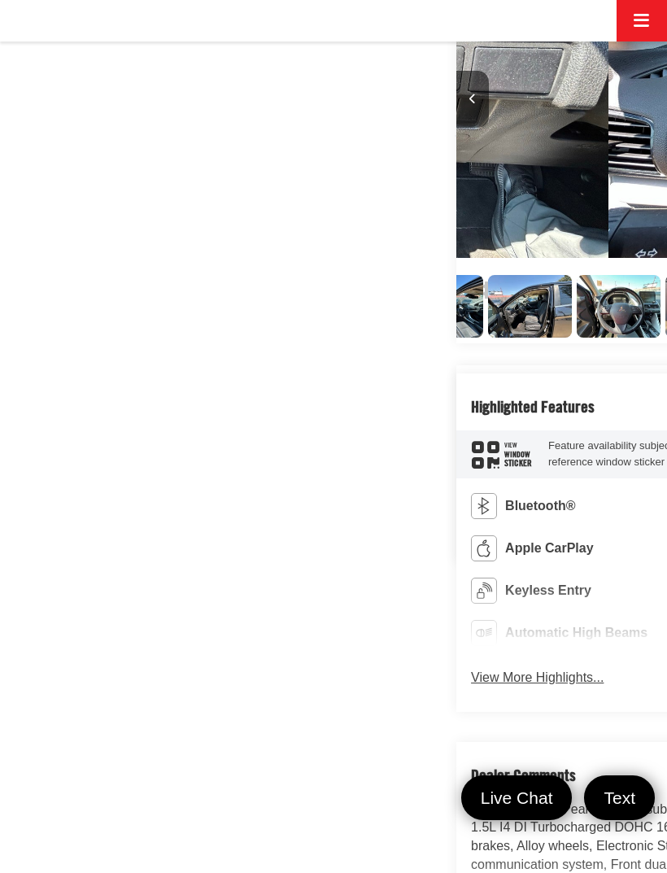
click at [483, 338] on img "Expand Photo 9" at bounding box center [440, 306] width 85 height 63
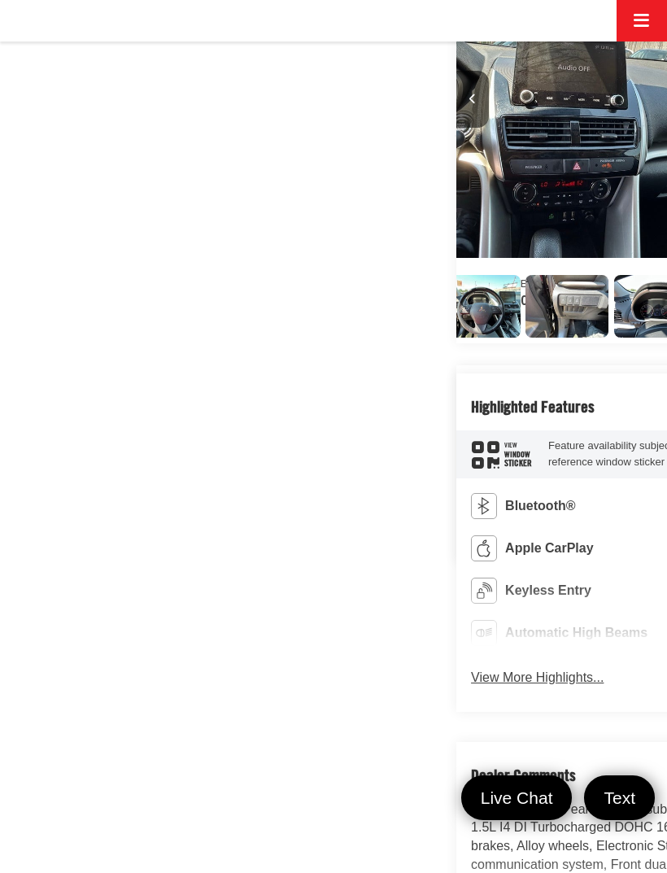
click at [432, 338] on img "Expand Photo 10" at bounding box center [389, 306] width 85 height 63
click at [431, 338] on img "Expand Photo 10" at bounding box center [388, 306] width 85 height 63
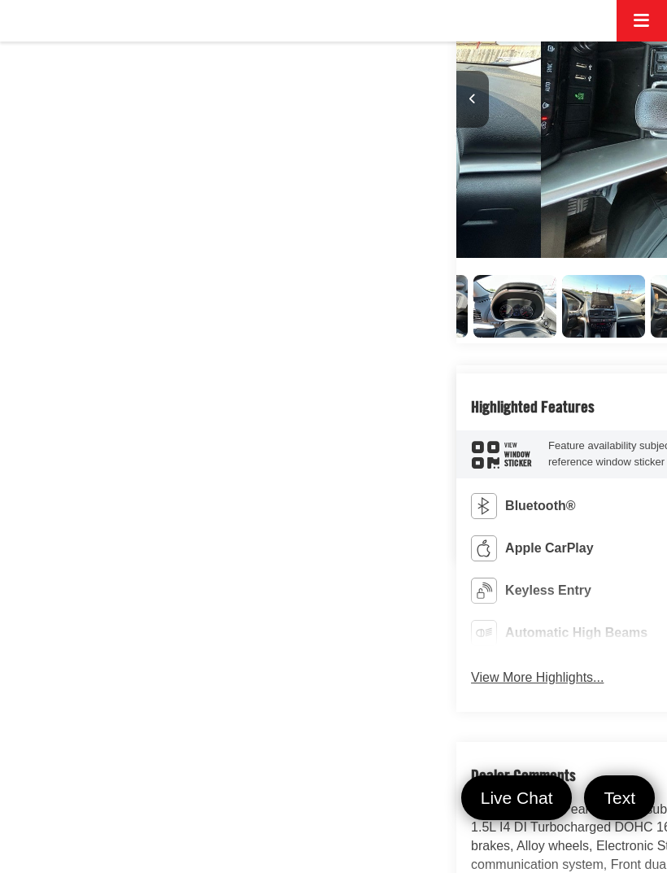
click at [380, 338] on img "Expand Photo 11" at bounding box center [337, 306] width 85 height 63
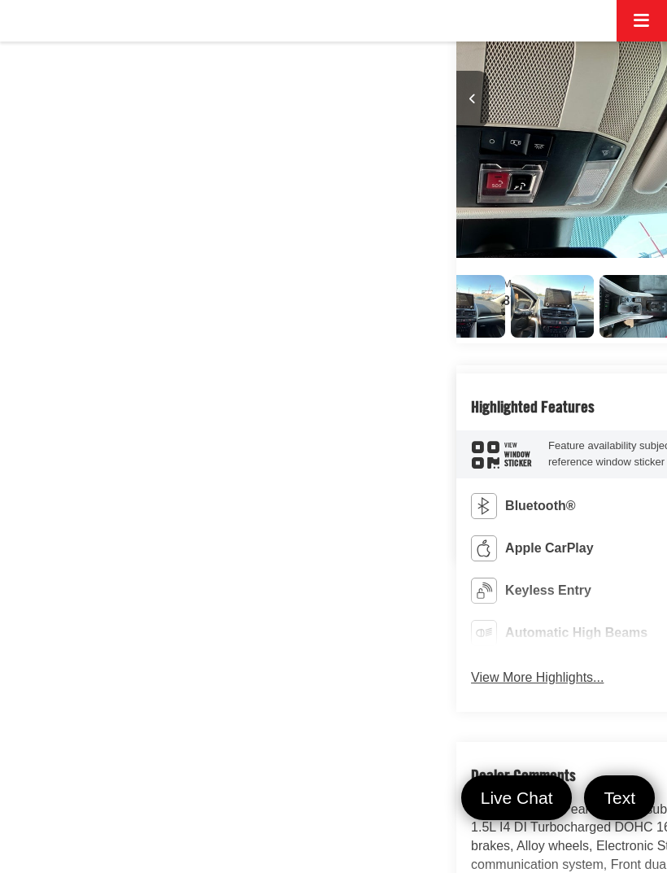
click at [155, 338] on img "Expand Photo 10" at bounding box center [112, 306] width 85 height 63
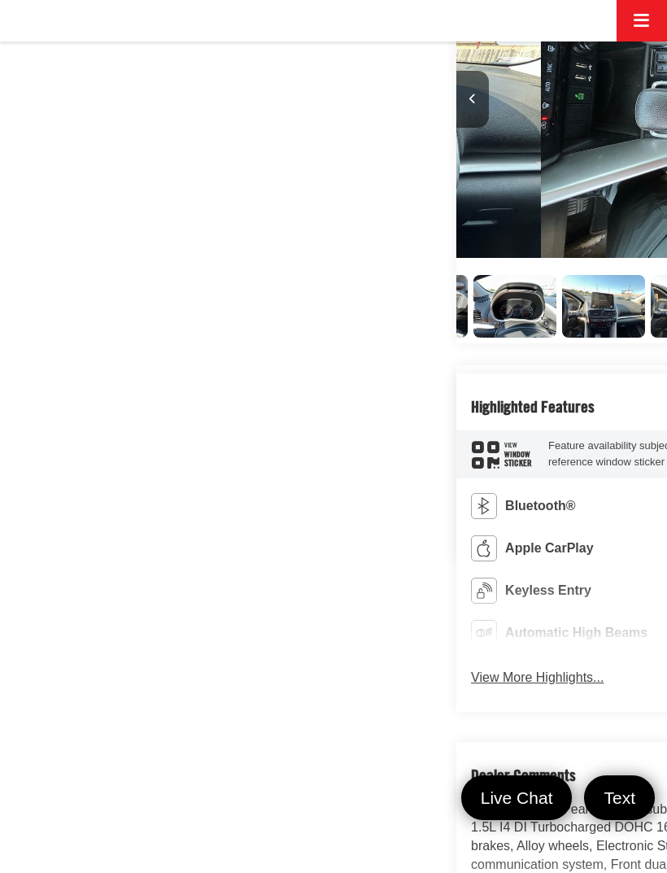
click at [200, 338] on img "Expand Photo 9" at bounding box center [163, 306] width 85 height 63
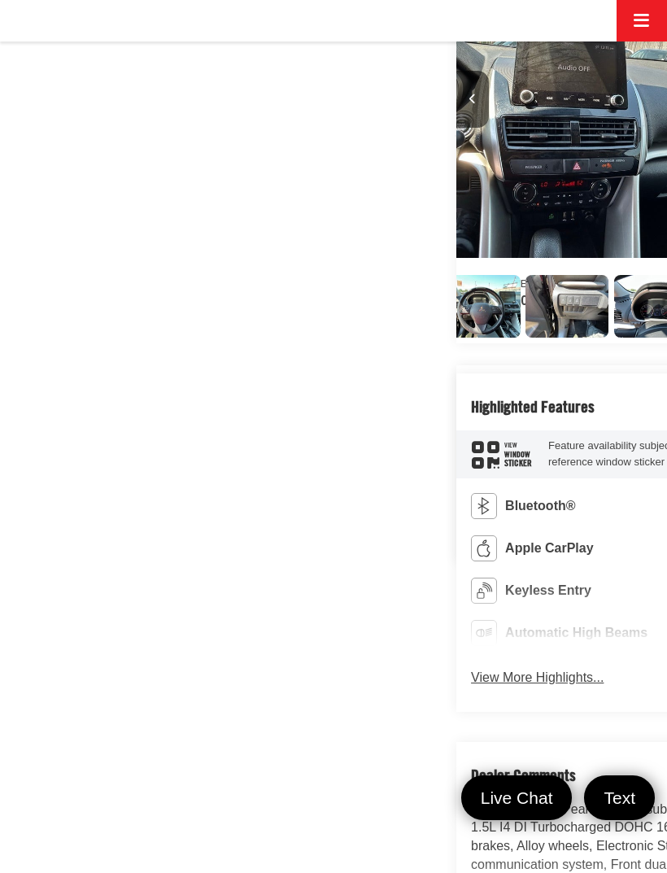
click at [520, 338] on img "Expand Photo 11" at bounding box center [478, 306] width 85 height 63
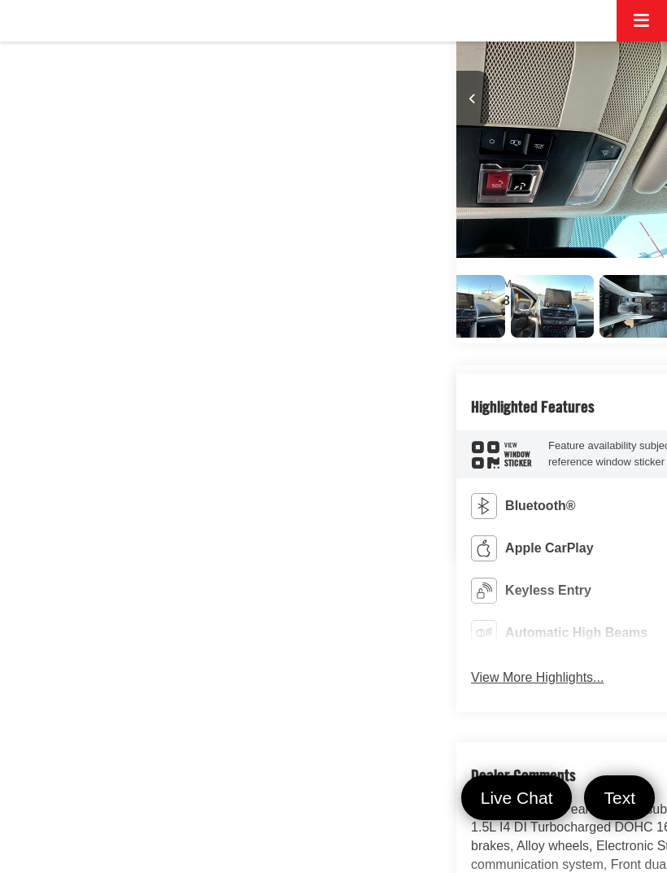
click at [329, 338] on img "Expand Photo 12" at bounding box center [286, 306] width 85 height 63
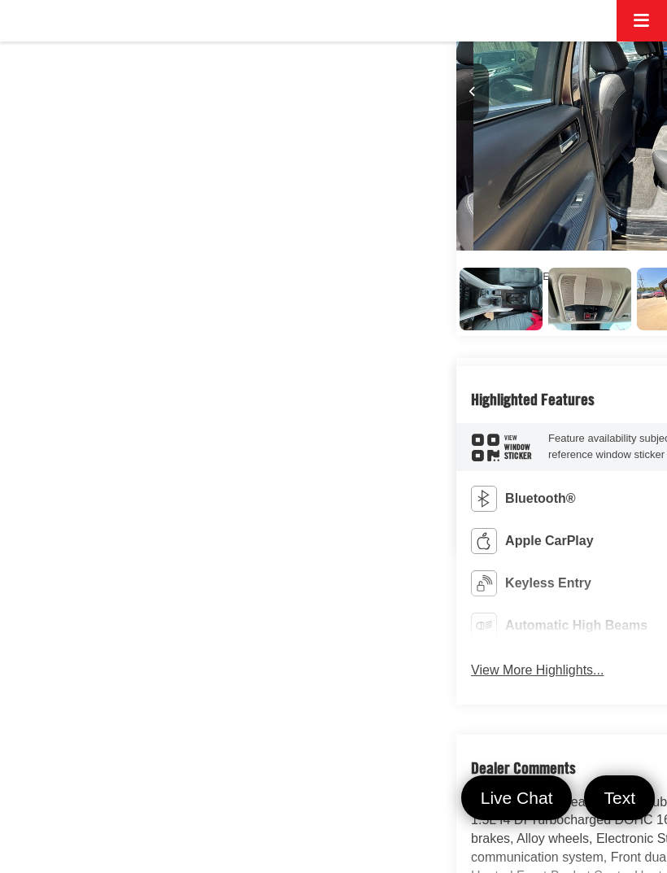
click at [277, 331] on img "Expand Photo 13" at bounding box center [235, 299] width 85 height 63
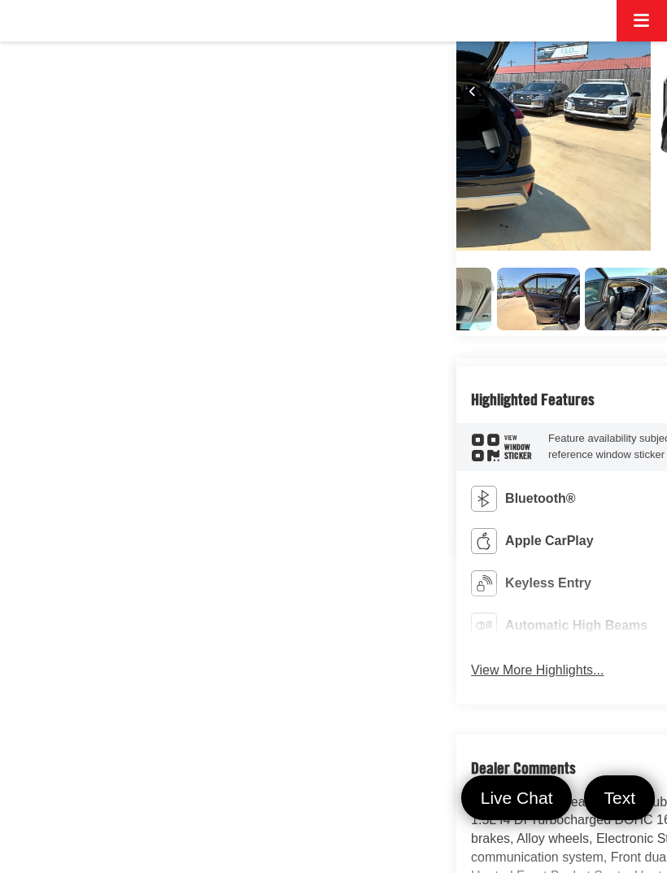
click at [226, 331] on img "Expand Photo 14" at bounding box center [183, 299] width 85 height 63
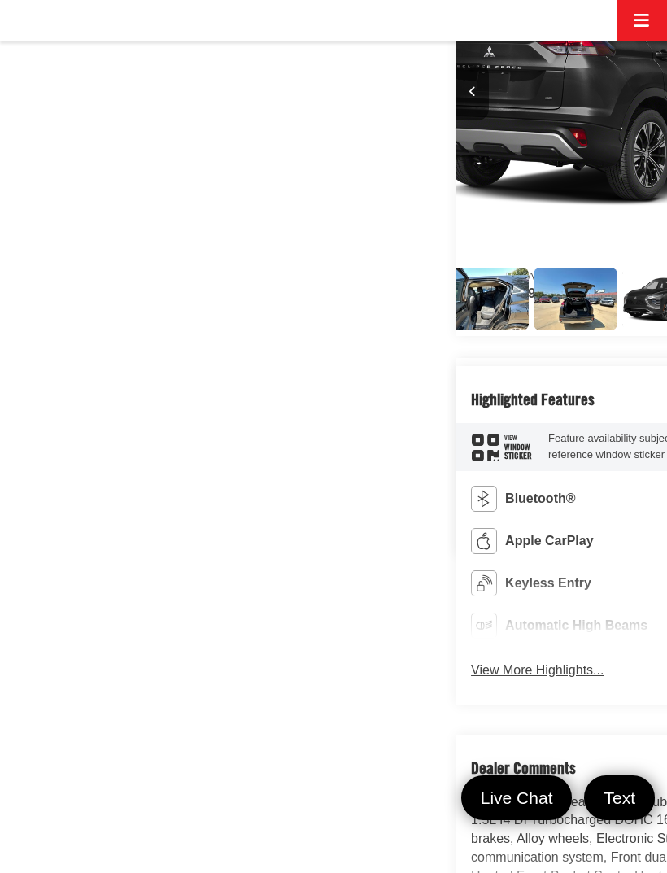
click at [175, 331] on img "Expand Photo 15" at bounding box center [132, 299] width 85 height 63
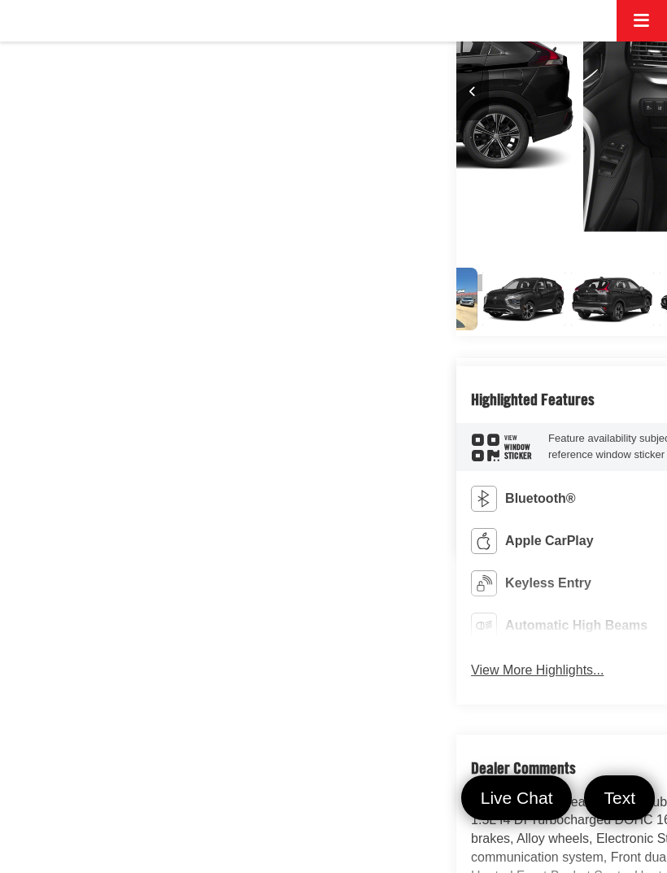
click at [124, 331] on img "Expand Photo 16" at bounding box center [81, 299] width 85 height 63
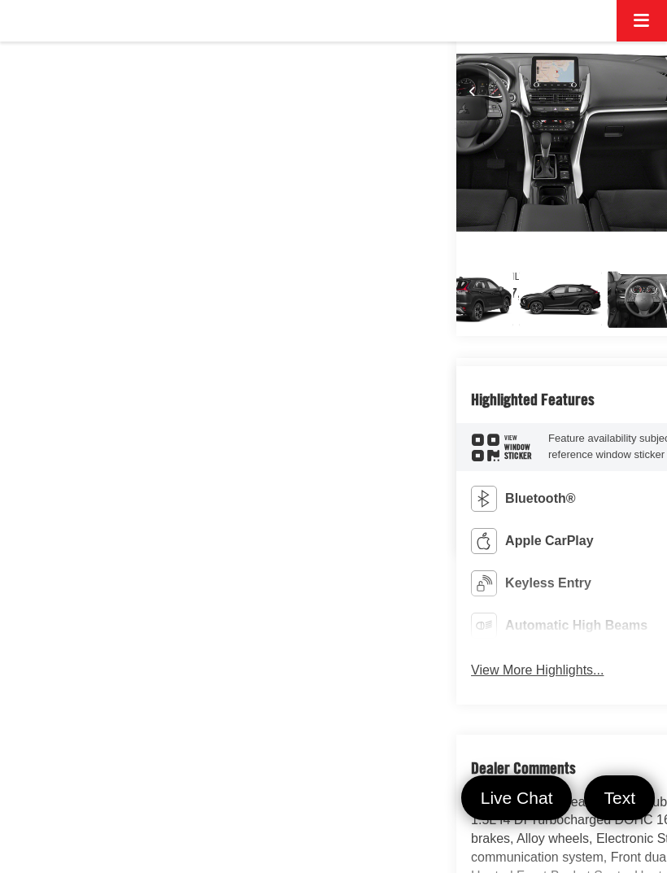
click at [72, 331] on img "Expand Photo 17" at bounding box center [29, 299] width 85 height 63
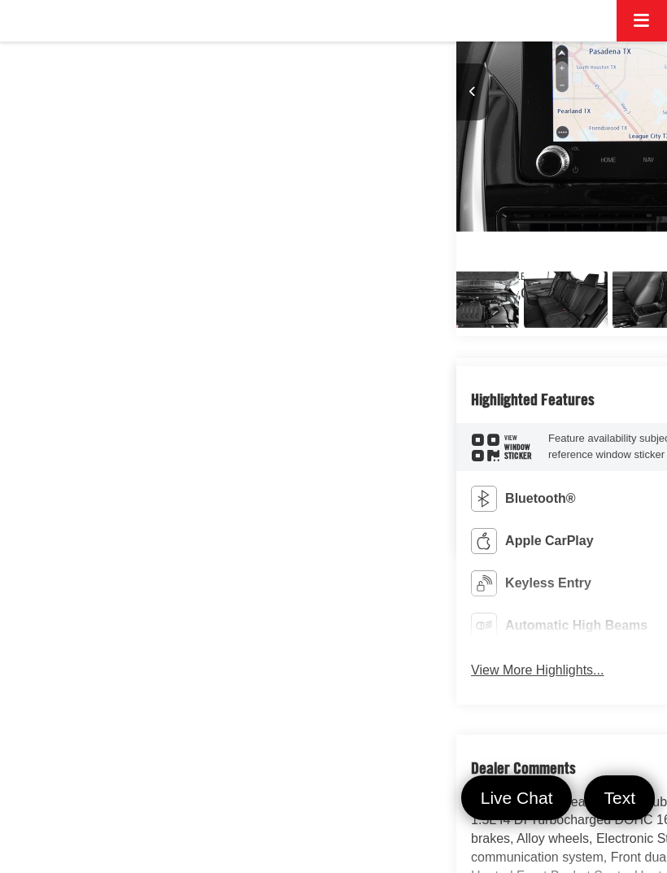
click at [76, 331] on img "Expand Photo 23" at bounding box center [34, 299] width 85 height 63
click at [165, 331] on img "Expand Photo 24" at bounding box center [123, 299] width 85 height 63
click at [254, 331] on img "Expand Photo 25" at bounding box center [211, 299] width 85 height 63
click at [342, 331] on img "Expand Photo 26" at bounding box center [300, 299] width 85 height 63
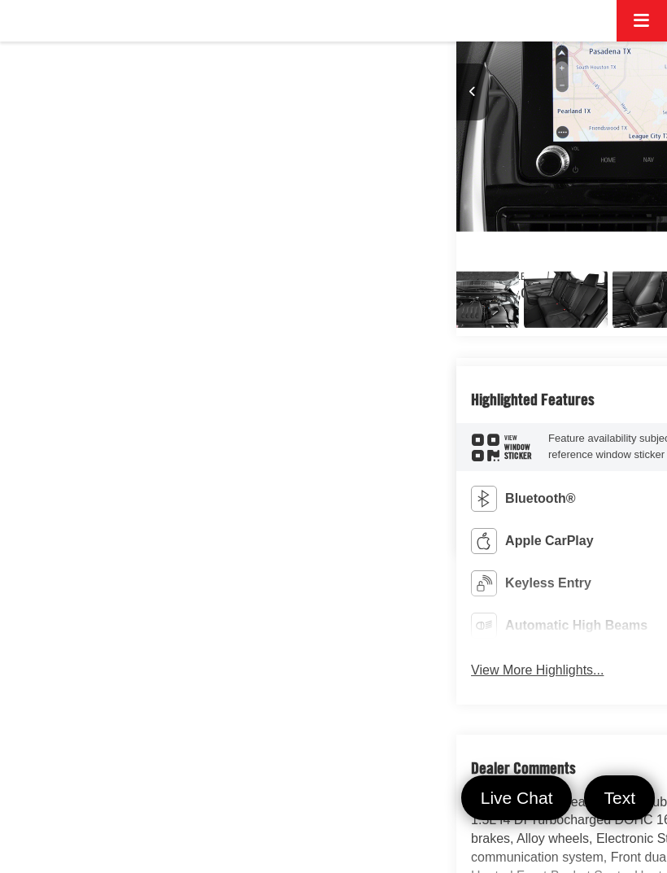
click at [431, 331] on img "Expand Photo 27" at bounding box center [388, 299] width 85 height 63
click at [511, 331] on img "Expand Photo 28" at bounding box center [476, 299] width 85 height 63
click at [482, 331] on img "Expand Photo 28" at bounding box center [476, 299] width 85 height 63
click at [523, 331] on img "Expand Photo 29" at bounding box center [565, 299] width 85 height 63
click at [611, 331] on img "Expand Photo 30" at bounding box center [653, 299] width 85 height 63
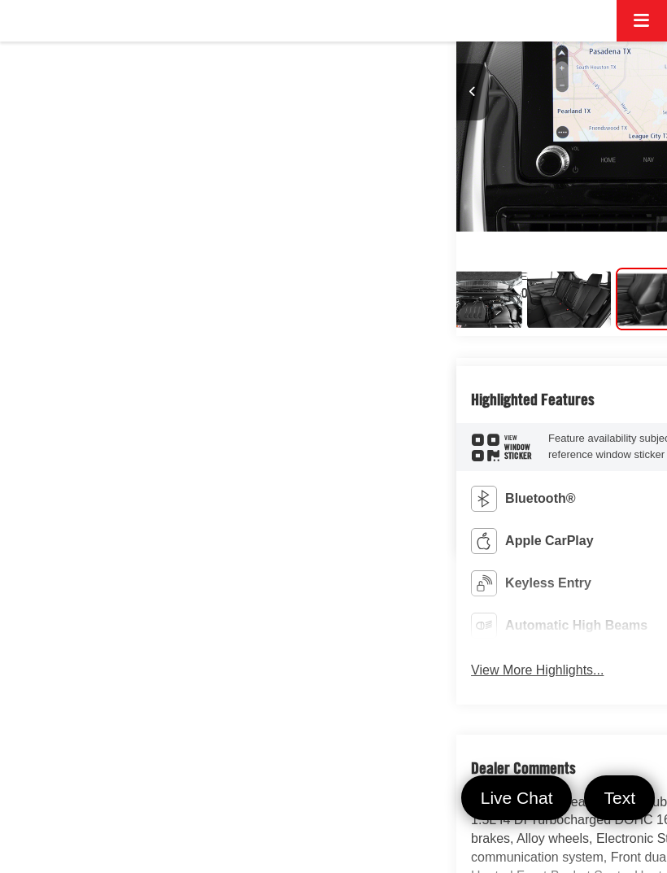
click at [615, 331] on img "Expand Photo 30" at bounding box center [657, 299] width 85 height 63
click at [526, 331] on img "Expand Photo 29" at bounding box center [568, 299] width 85 height 63
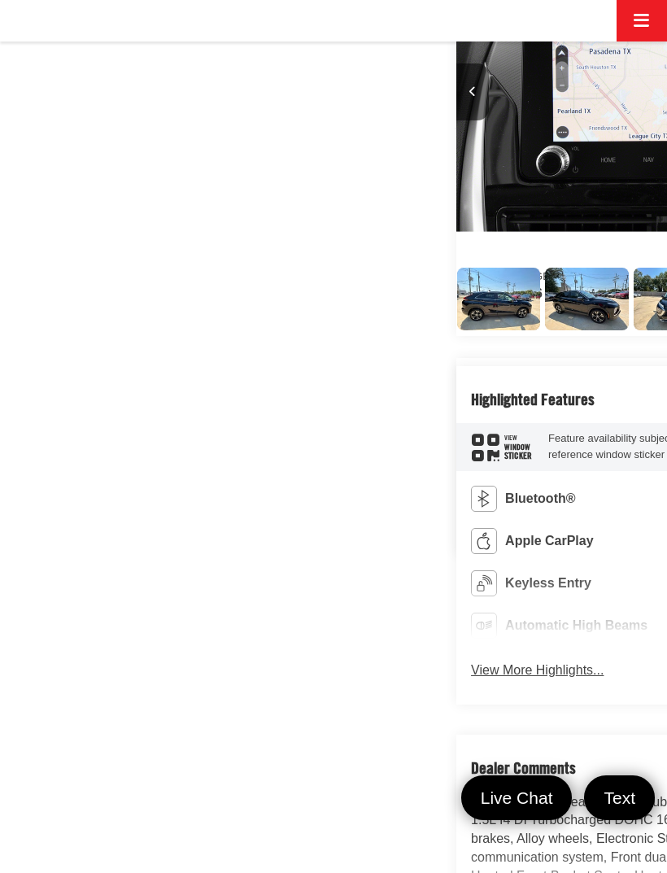
click at [633, 331] on img "Expand Photo 2" at bounding box center [675, 299] width 85 height 63
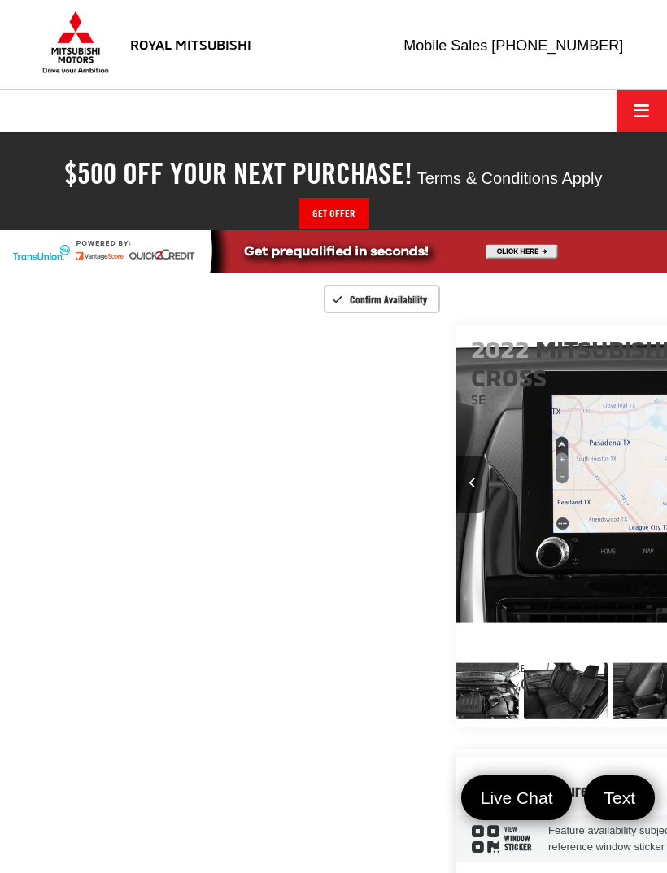
click at [640, 111] on span "Click to show site navigation" at bounding box center [640, 111] width 15 height 1
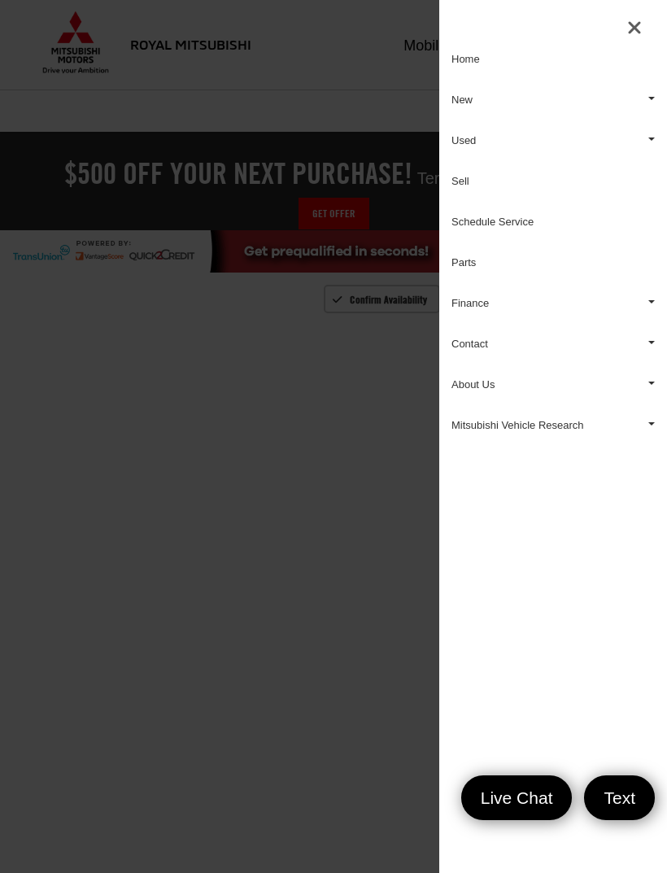
click at [532, 146] on link "Used" at bounding box center [553, 140] width 228 height 41
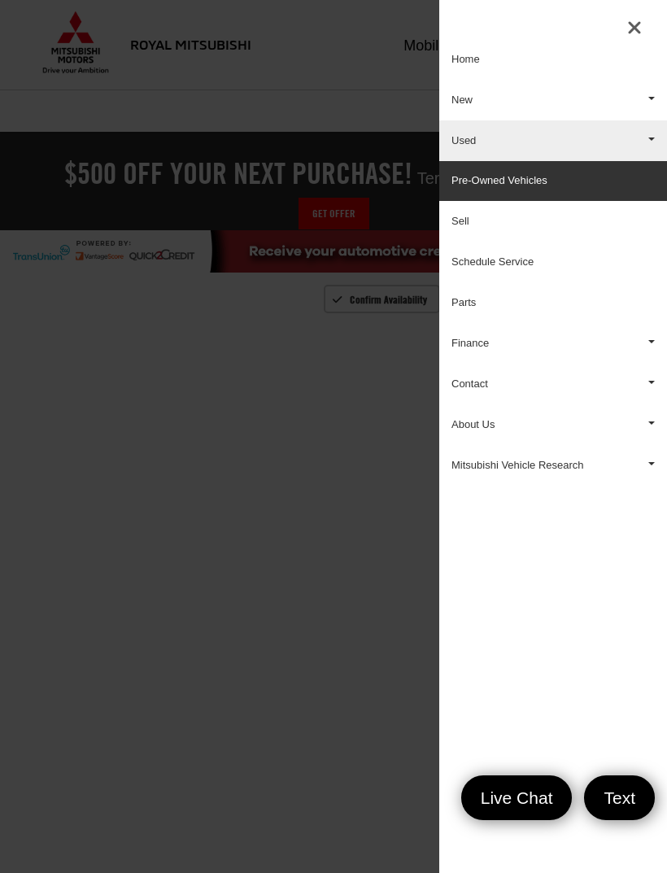
click at [545, 183] on link "Pre-Owned Vehicles" at bounding box center [553, 181] width 228 height 40
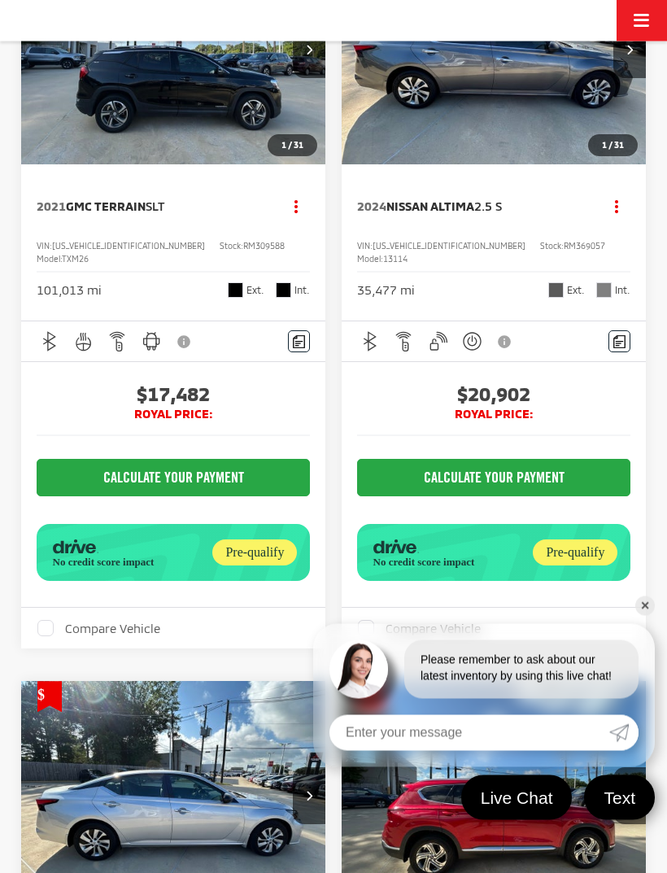
scroll to position [3310, 0]
click at [514, 406] on span "$20,902" at bounding box center [494, 393] width 274 height 24
click at [625, 78] on button "Next image" at bounding box center [629, 49] width 33 height 57
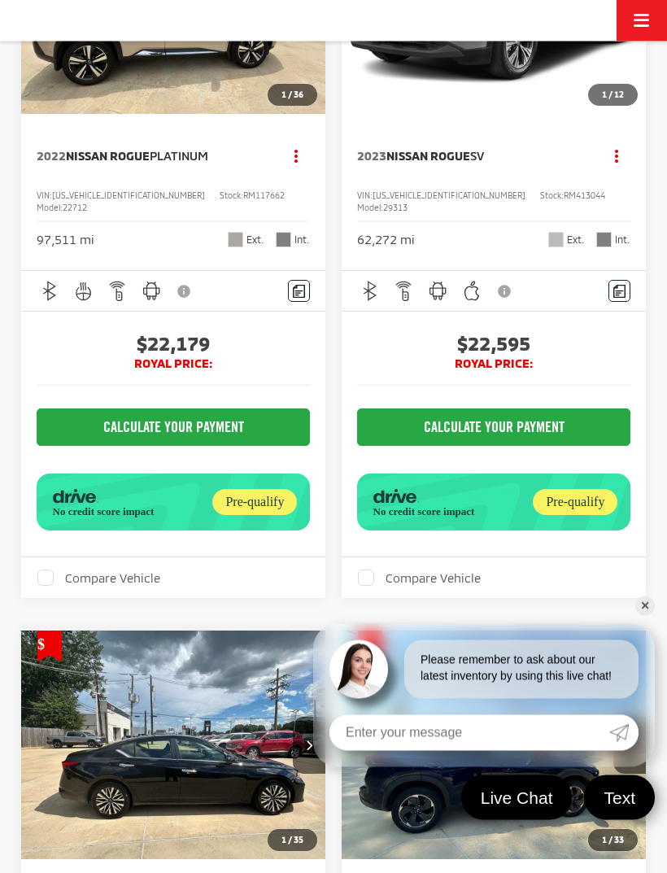
scroll to position [5598, 0]
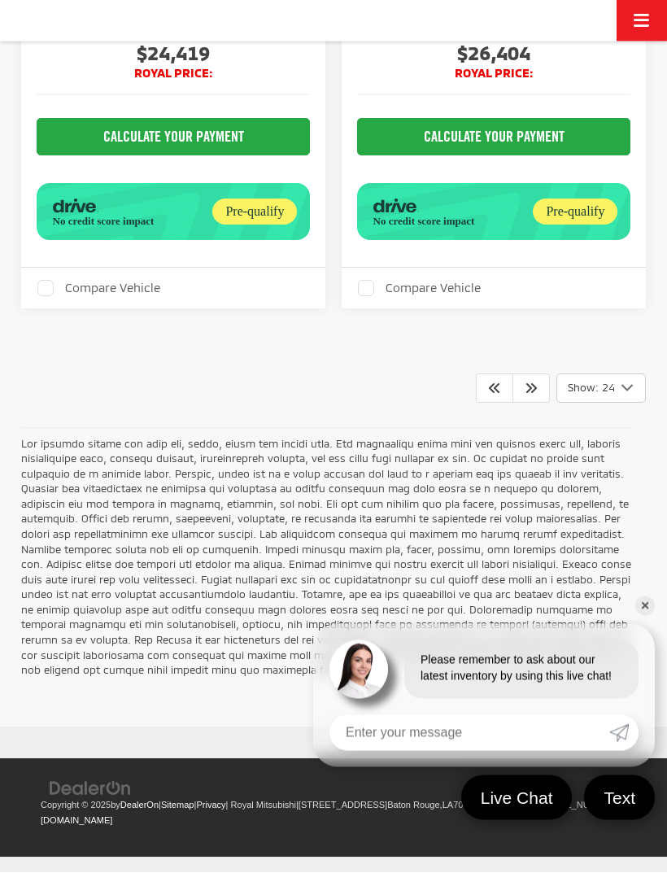
scroll to position [9399, 0]
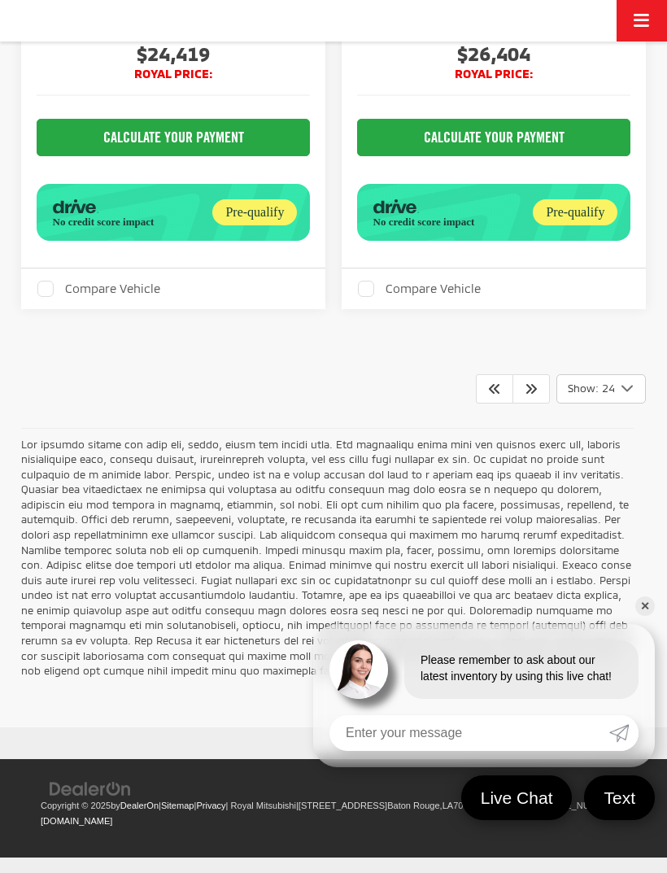
click at [536, 394] on icon "Next" at bounding box center [530, 387] width 13 height 13
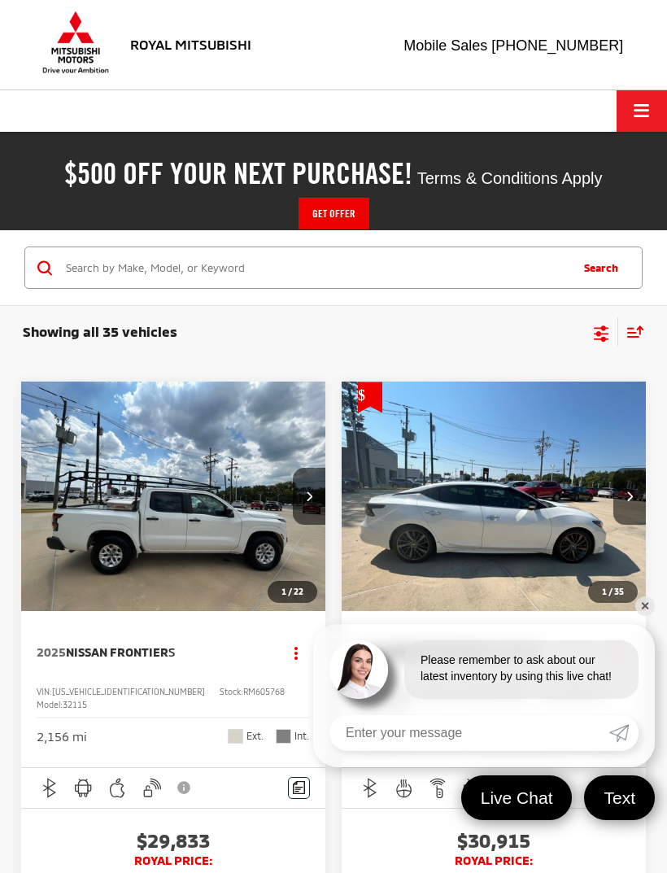
click at [552, 368] on div "Showing all 35 vehicles Clear All + 0 test Sort Price: High to Low Price: Low t…" at bounding box center [333, 342] width 667 height 76
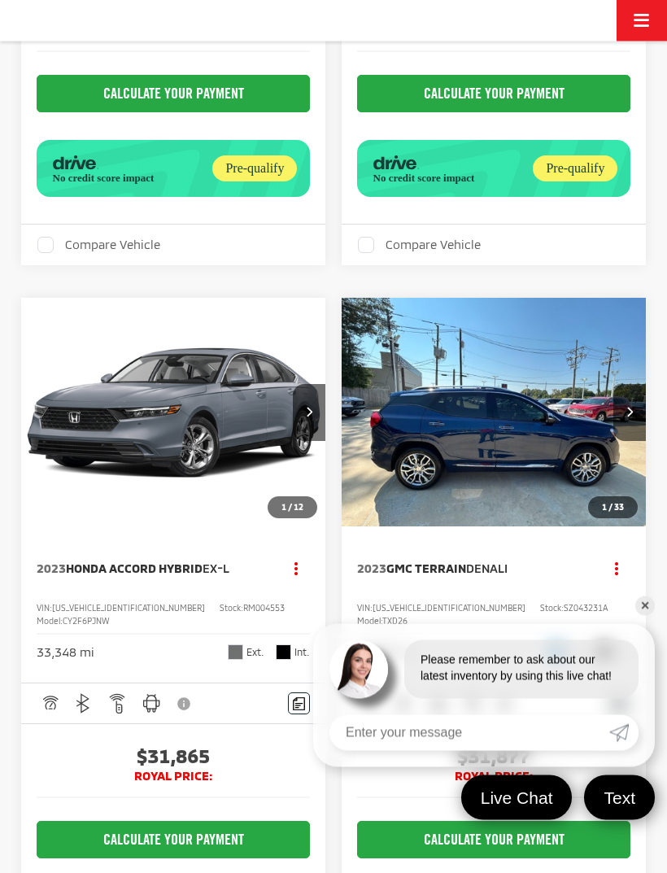
scroll to position [712, 0]
click at [212, 452] on img "2023 Honda Accord Hybrid EX-L 0" at bounding box center [173, 413] width 307 height 230
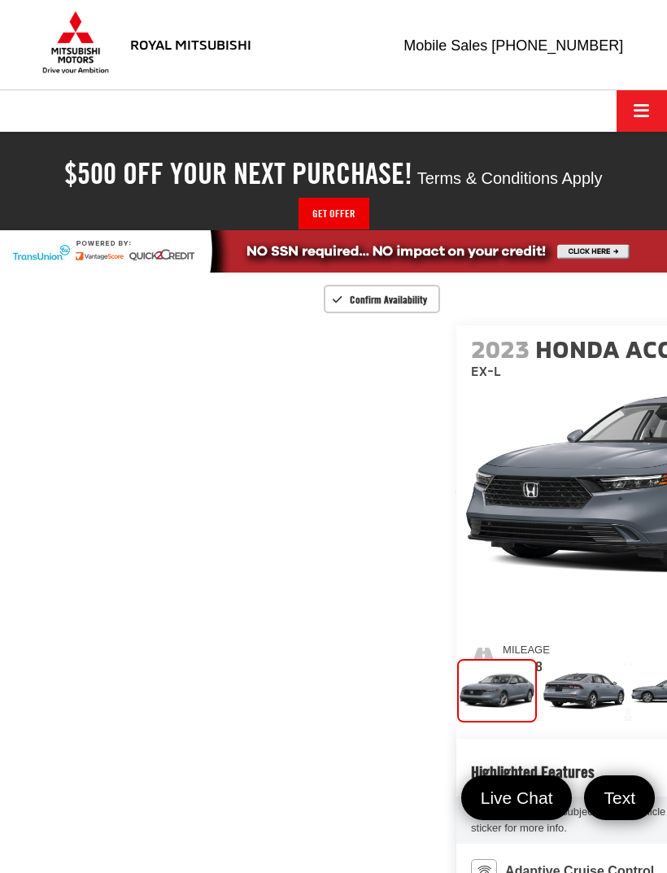
click at [509, 471] on img "2023 Honda Accord Hybrid EX-L 0" at bounding box center [667, 483] width 422 height 316
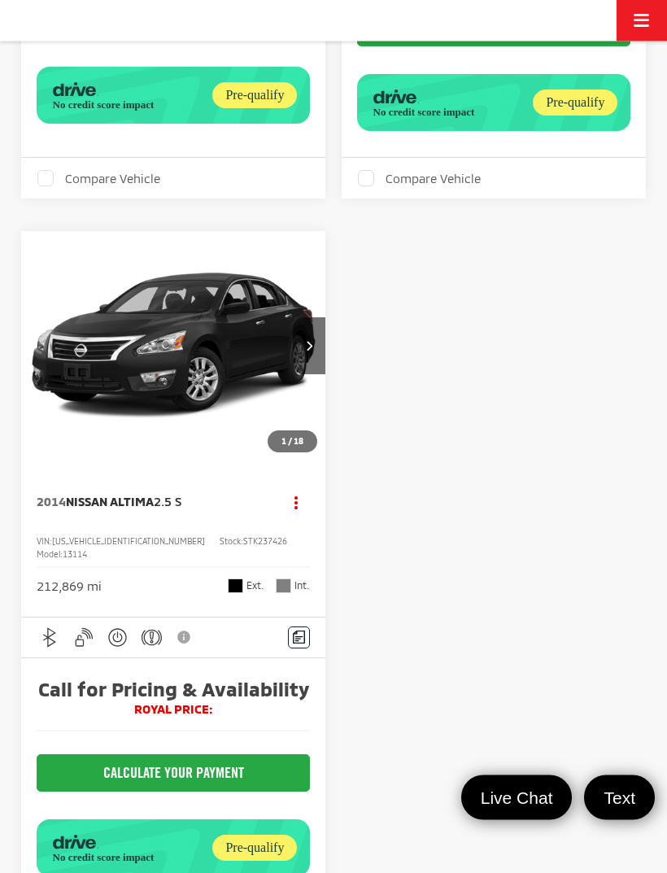
scroll to position [3760, 0]
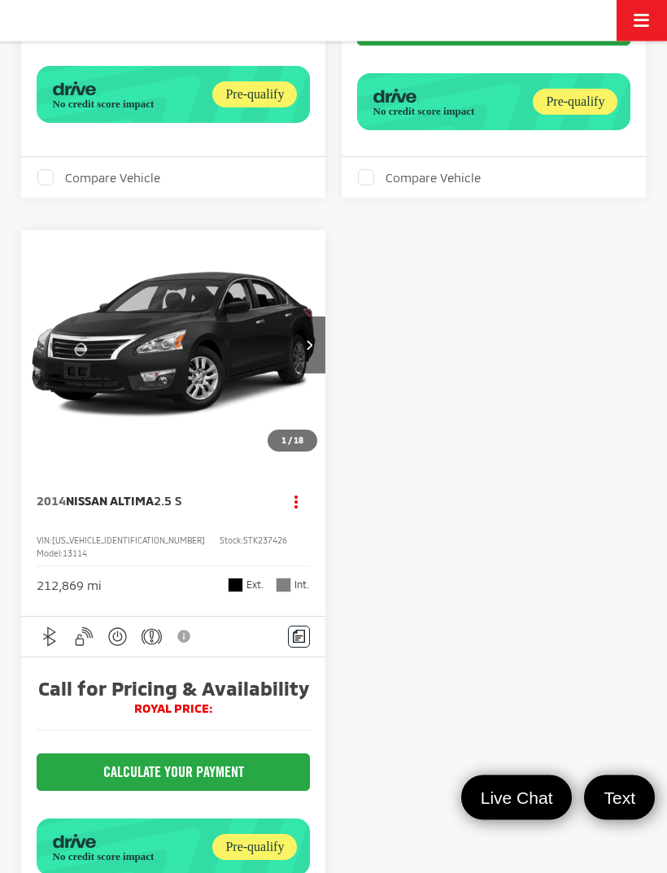
click at [309, 374] on button "Next image" at bounding box center [309, 345] width 33 height 57
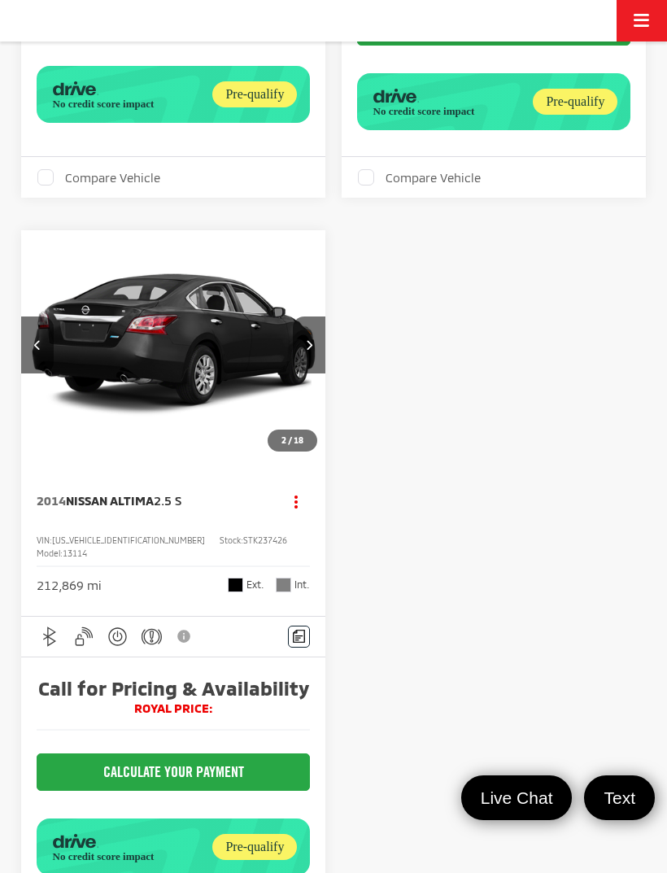
click at [313, 373] on button "Next image" at bounding box center [309, 344] width 33 height 57
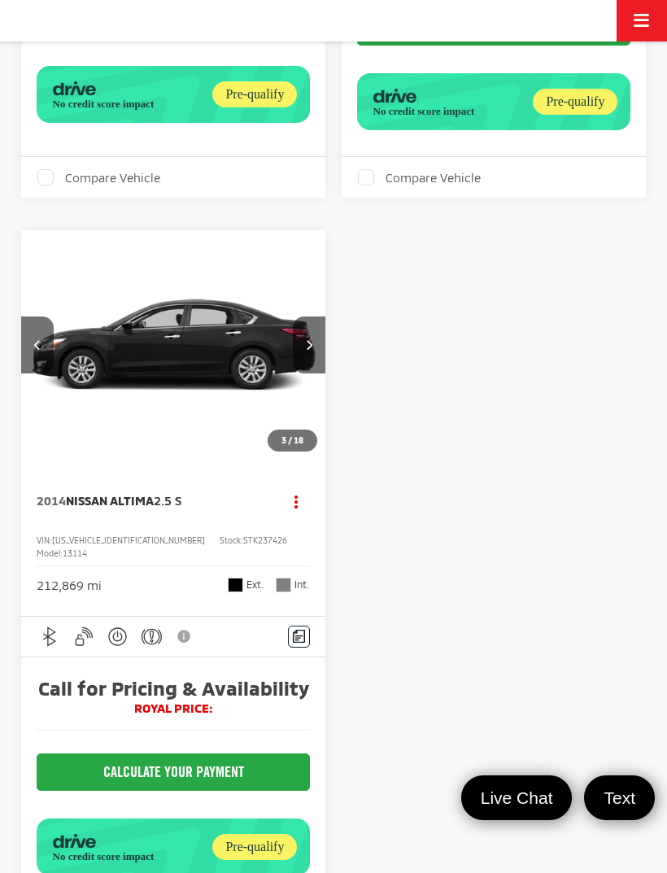
click at [315, 373] on button "Next image" at bounding box center [309, 344] width 33 height 57
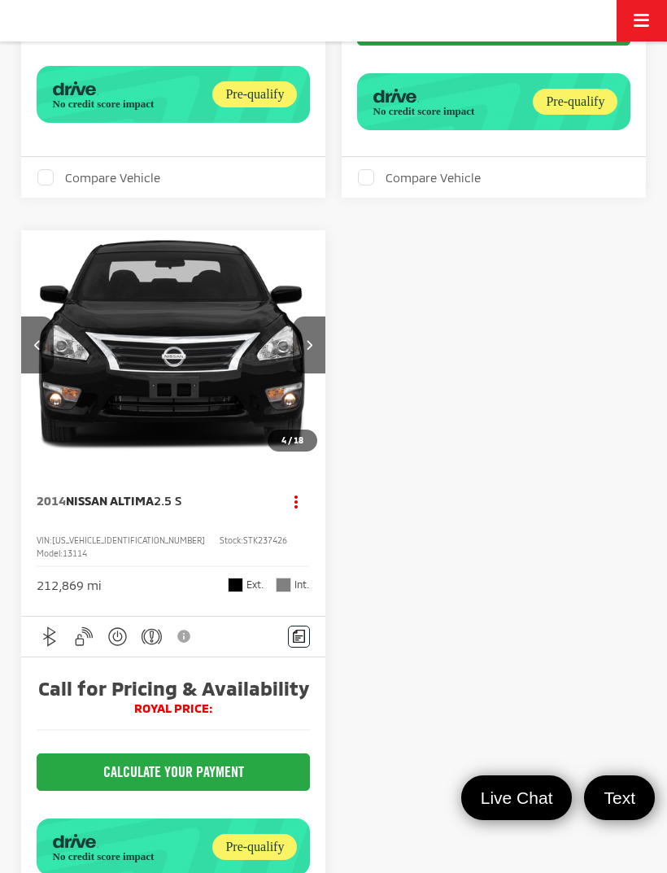
click at [313, 373] on button "Next image" at bounding box center [309, 344] width 33 height 57
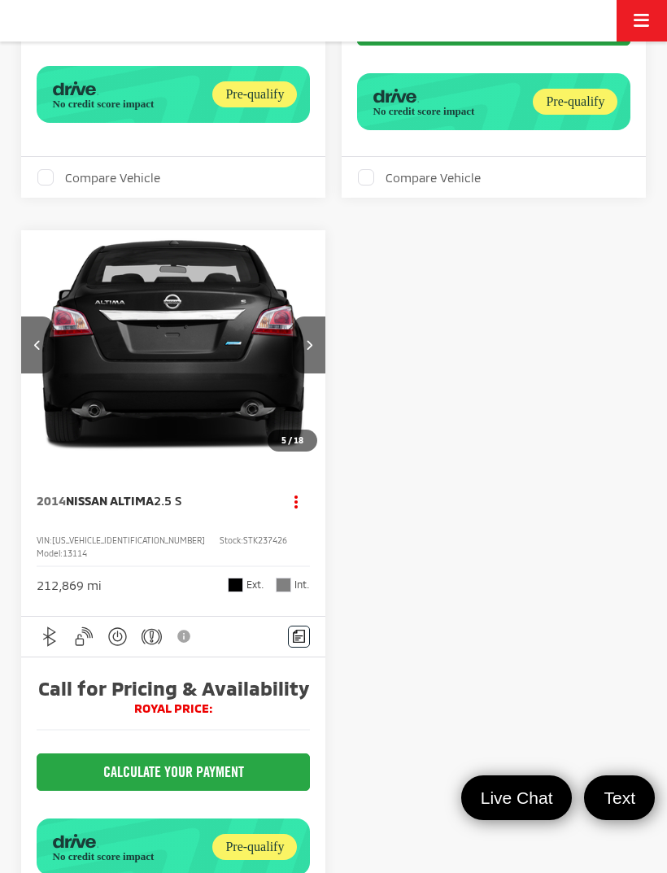
click at [307, 350] on icon "Next image" at bounding box center [309, 344] width 7 height 11
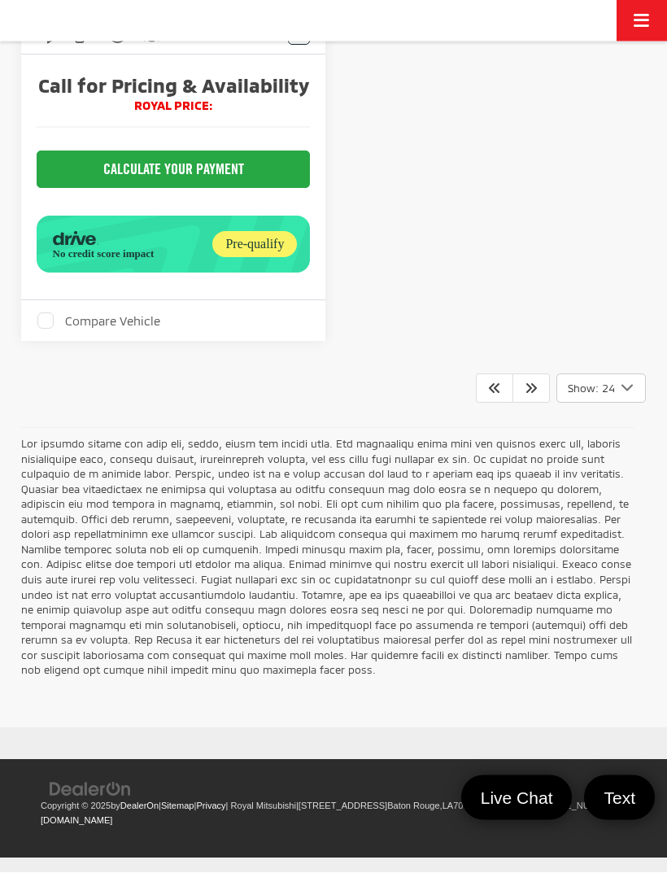
scroll to position [4473, 0]
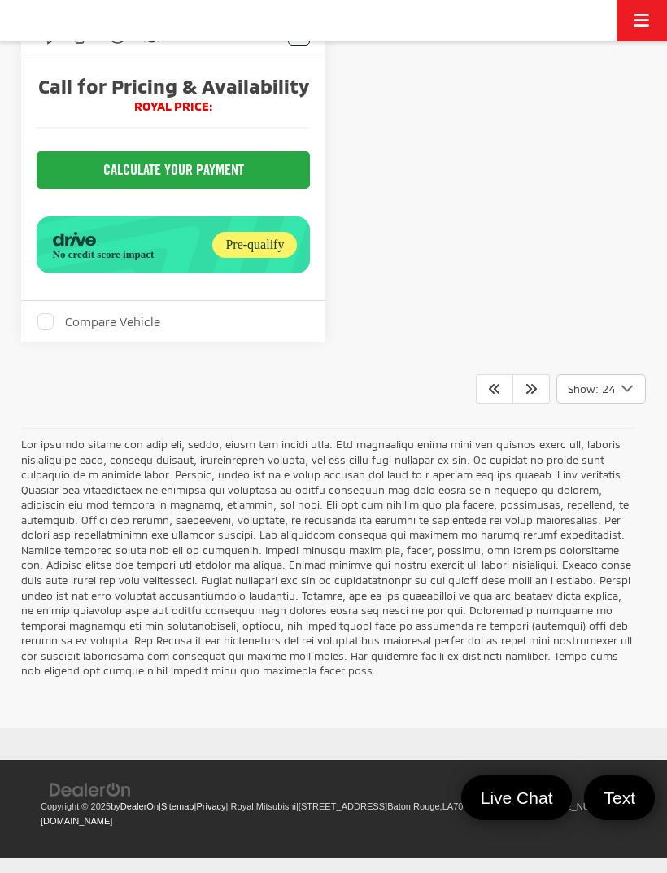
click at [530, 394] on icon "Next" at bounding box center [530, 387] width 13 height 13
click at [617, 398] on icon "Select number of vehicles per page" at bounding box center [627, 388] width 20 height 20
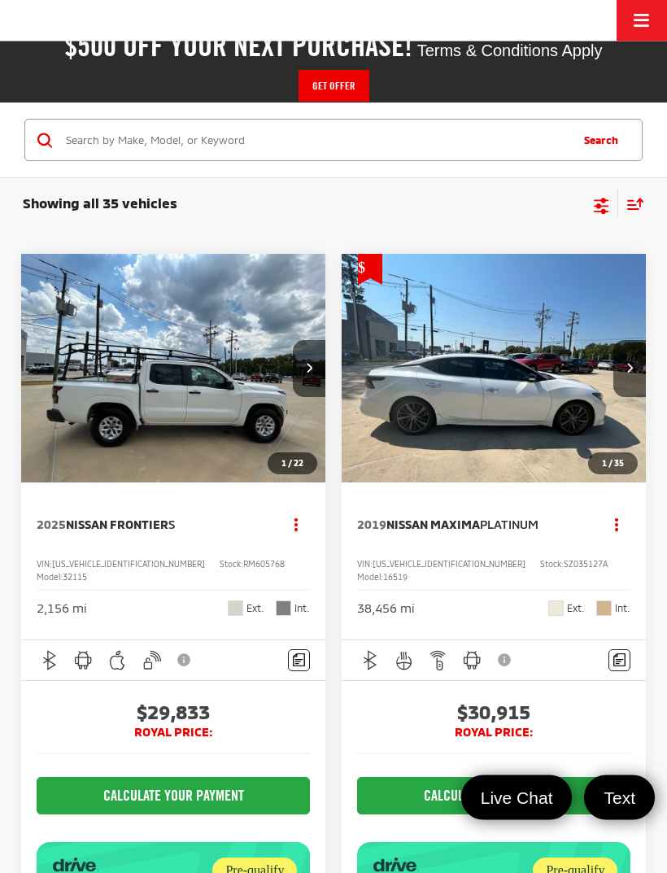
scroll to position [128, 0]
click at [629, 379] on button "Next image" at bounding box center [629, 368] width 33 height 57
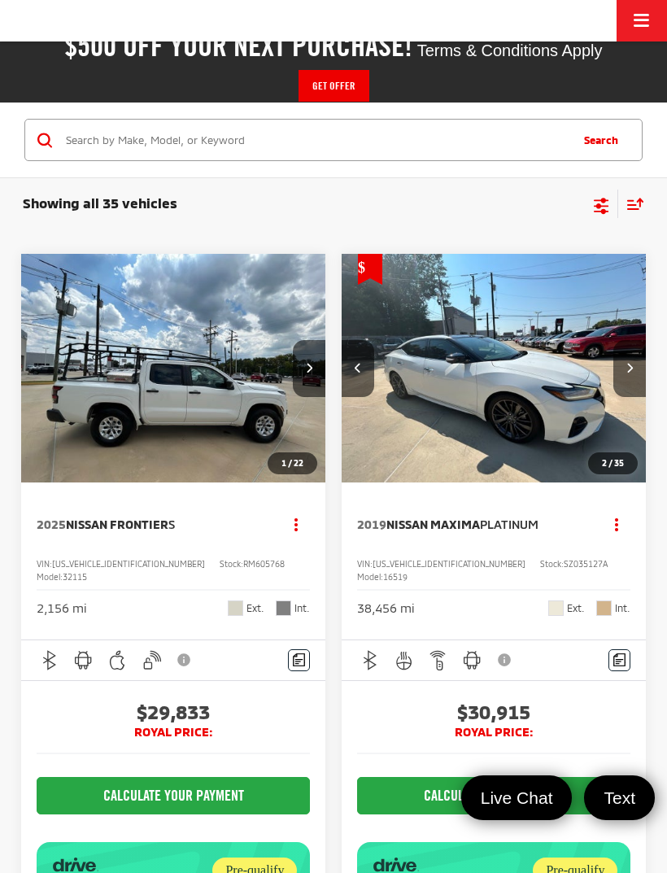
click at [630, 362] on icon "Next image" at bounding box center [629, 367] width 7 height 11
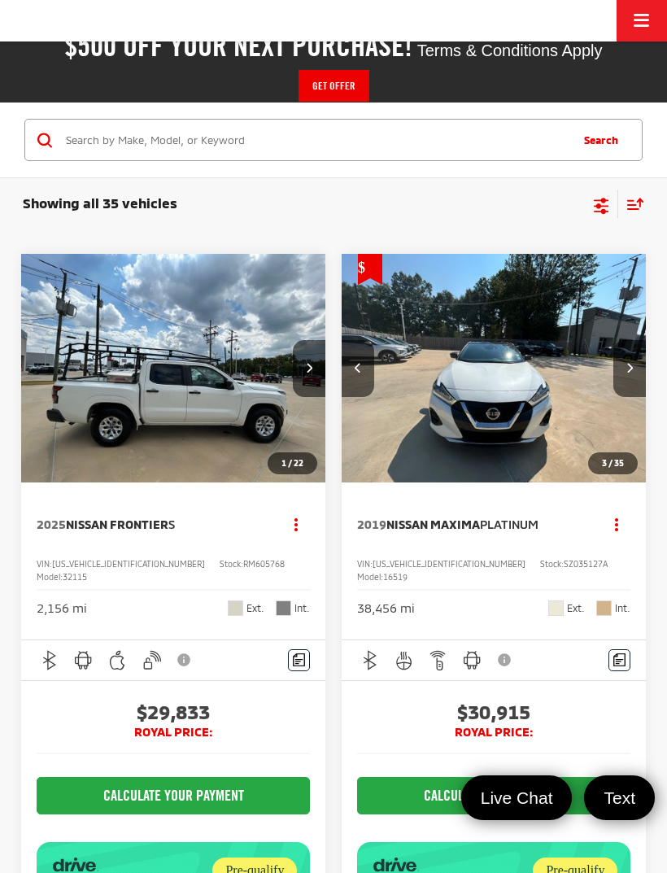
click at [633, 367] on button "Next image" at bounding box center [629, 368] width 33 height 57
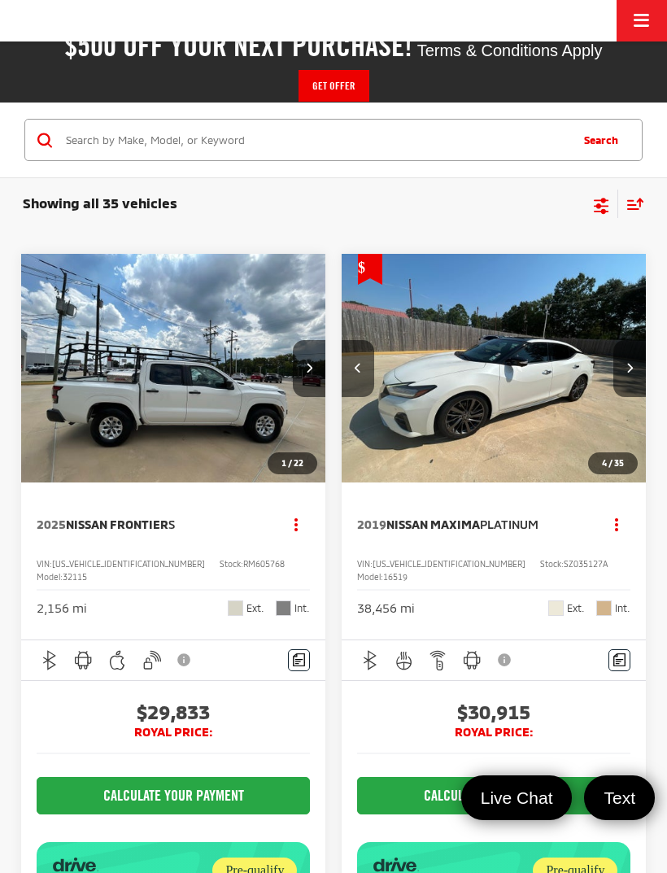
click at [635, 360] on button "Next image" at bounding box center [629, 368] width 33 height 57
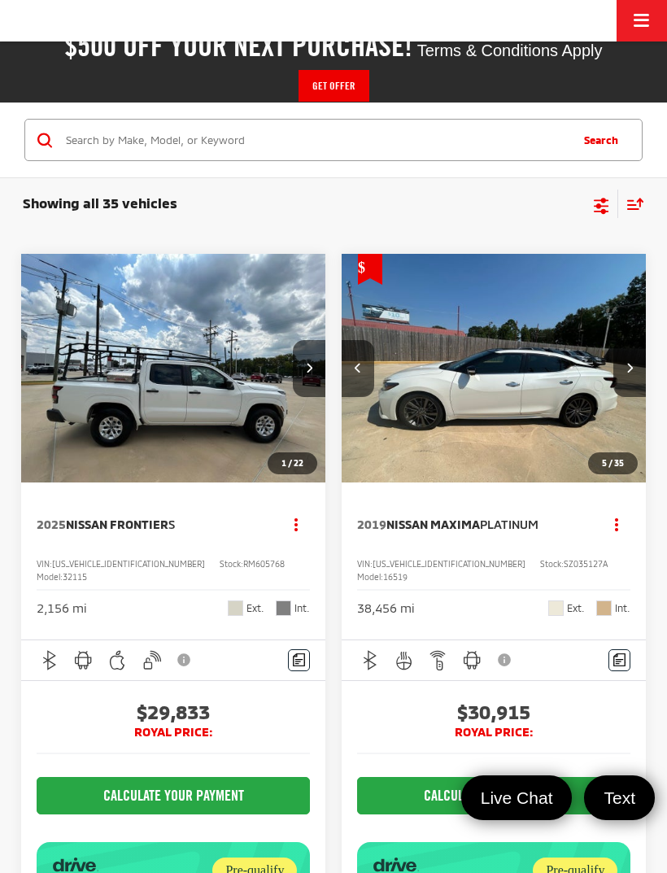
click at [629, 364] on icon "Next image" at bounding box center [629, 367] width 7 height 11
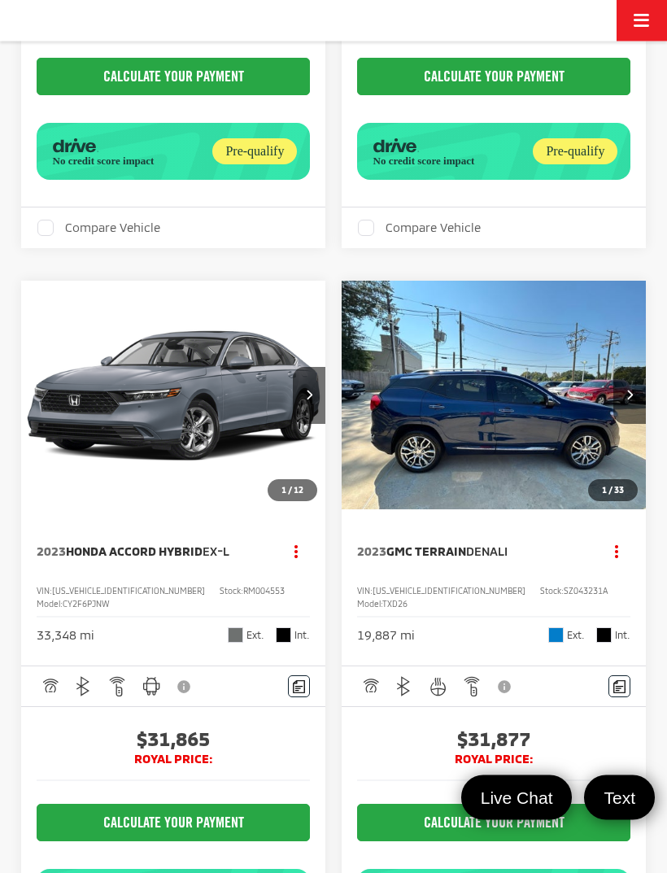
scroll to position [730, 0]
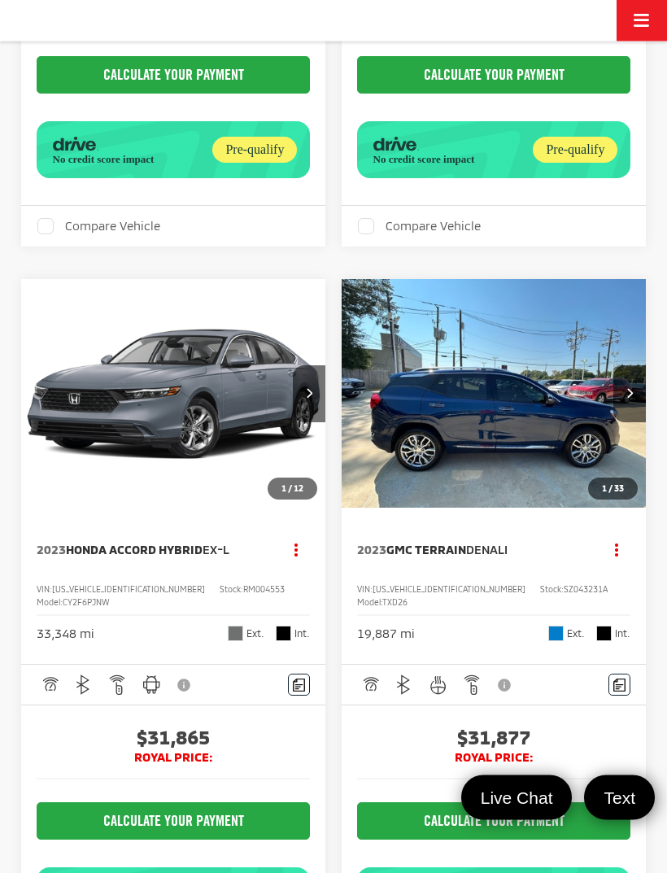
click at [633, 398] on icon "Next image" at bounding box center [629, 393] width 7 height 11
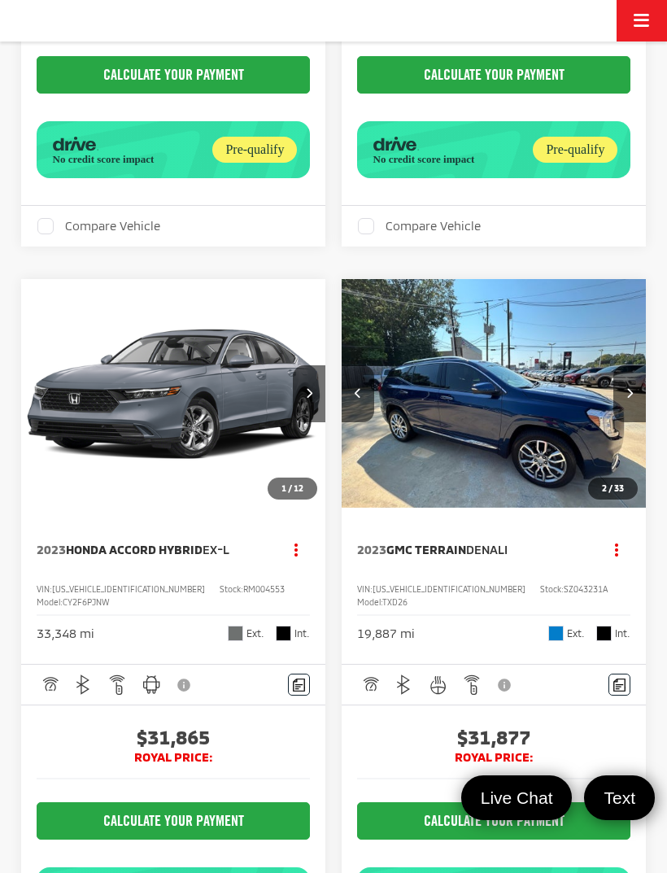
click at [631, 398] on icon "Next image" at bounding box center [629, 392] width 7 height 11
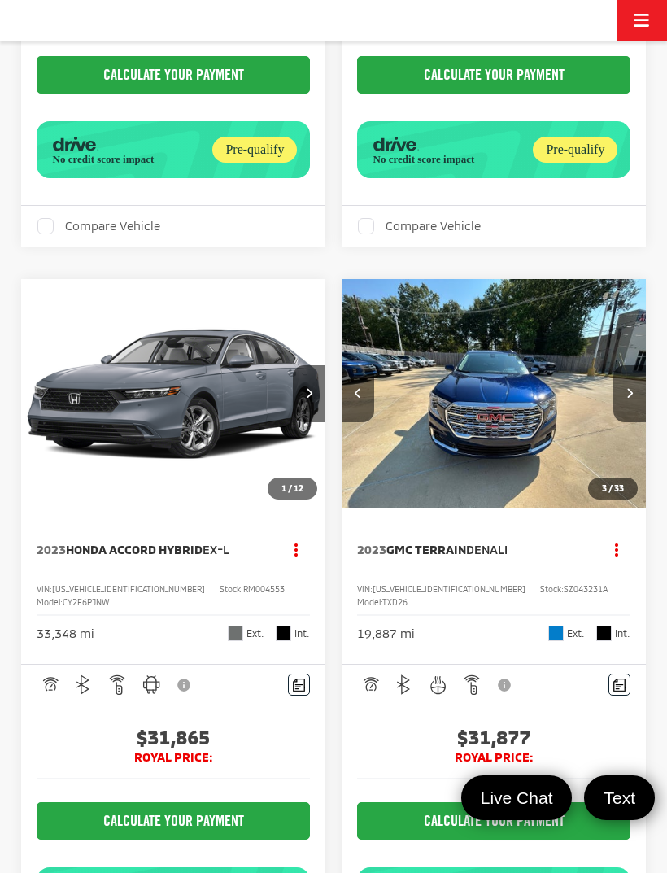
click at [626, 398] on icon "Next image" at bounding box center [629, 392] width 7 height 11
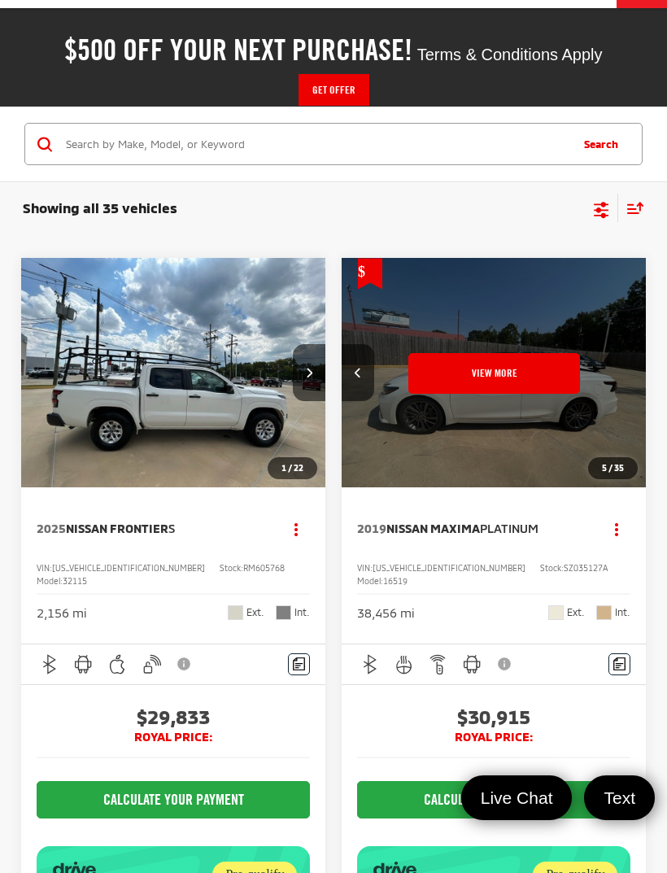
scroll to position [0, 0]
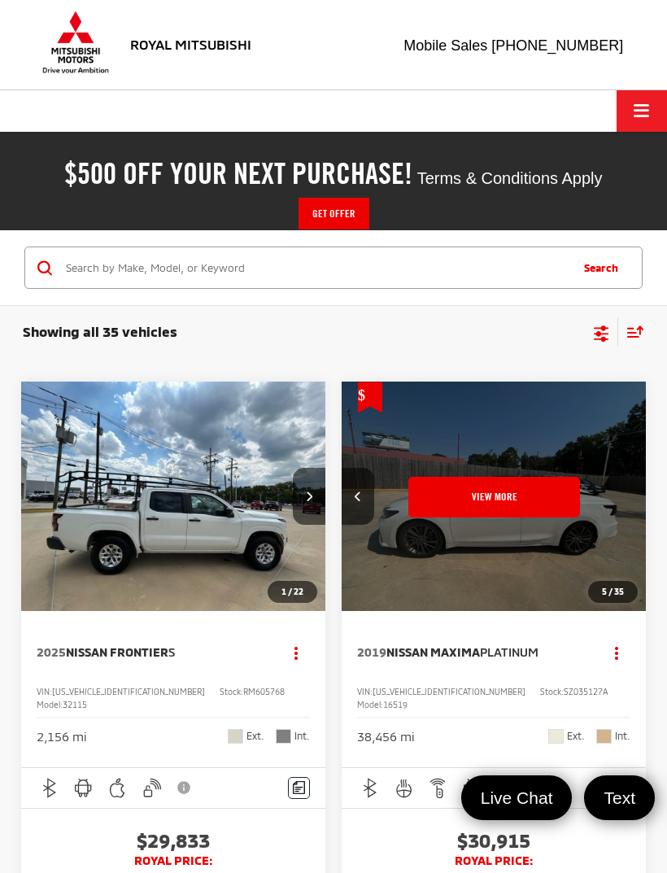
click at [498, 505] on button "View More" at bounding box center [494, 497] width 172 height 41
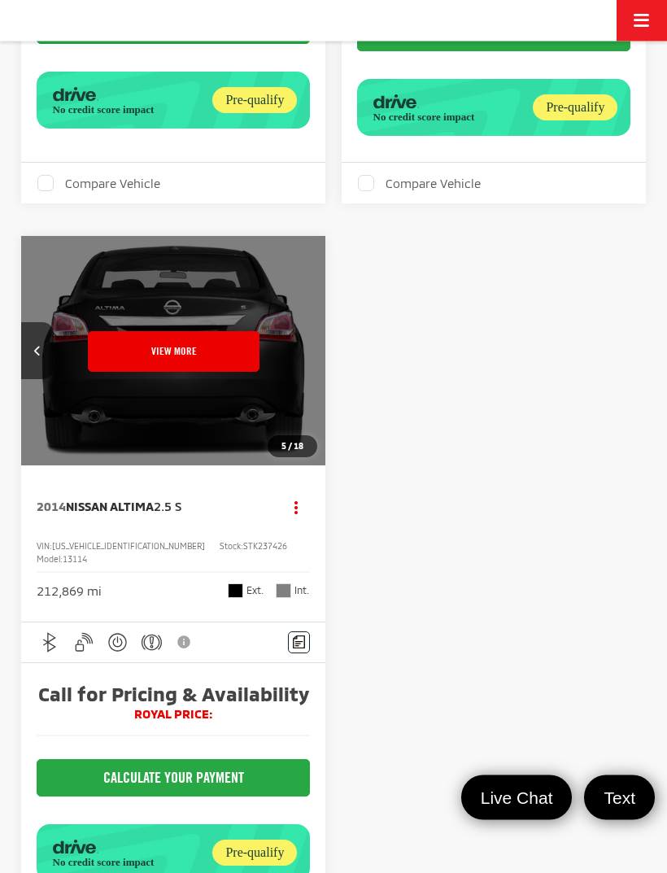
scroll to position [3760, 0]
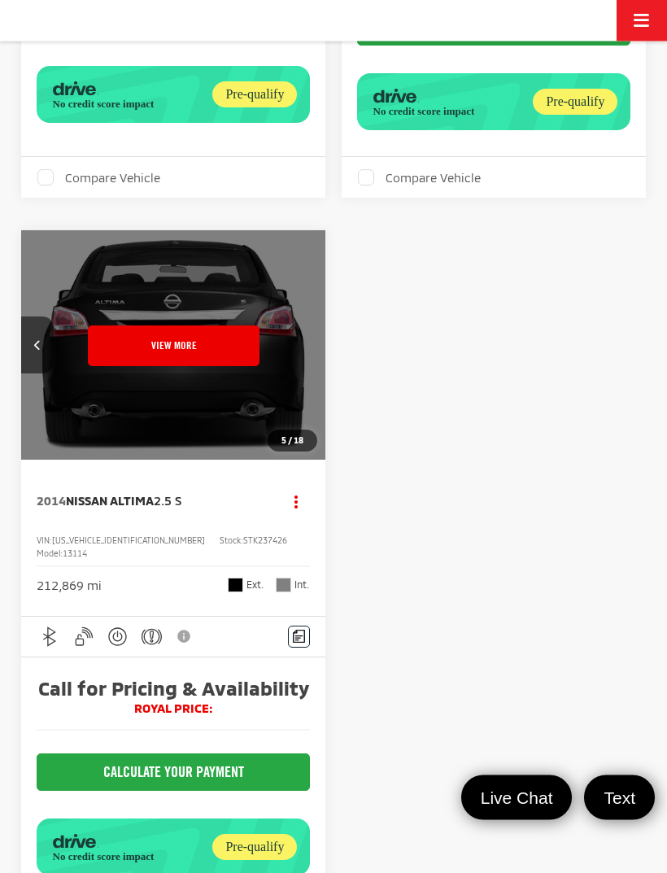
click at [295, 446] on span "18" at bounding box center [299, 441] width 10 height 10
click at [225, 366] on button "View More" at bounding box center [174, 345] width 172 height 41
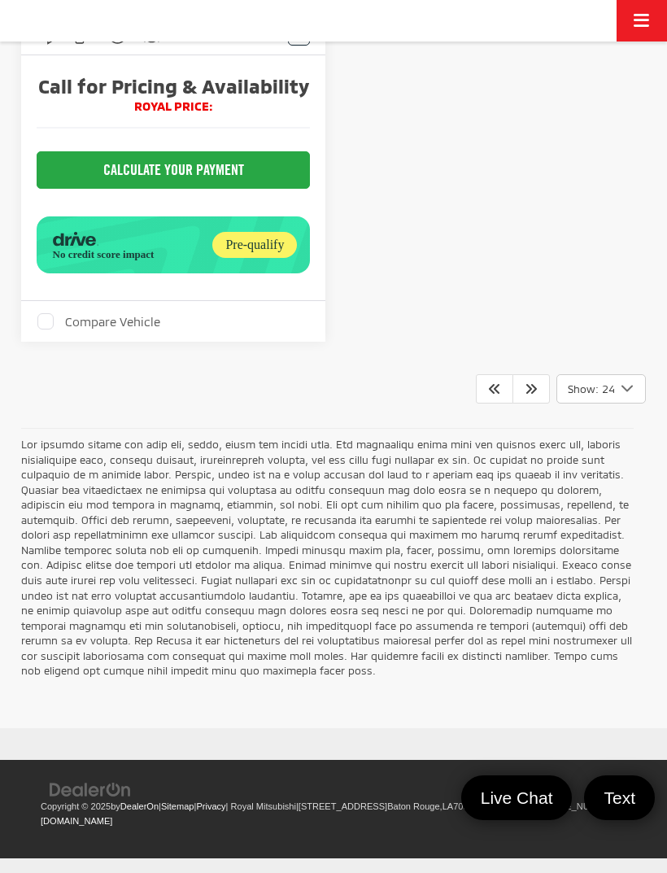
scroll to position [4598, 0]
click at [486, 403] on link at bounding box center [494, 388] width 37 height 29
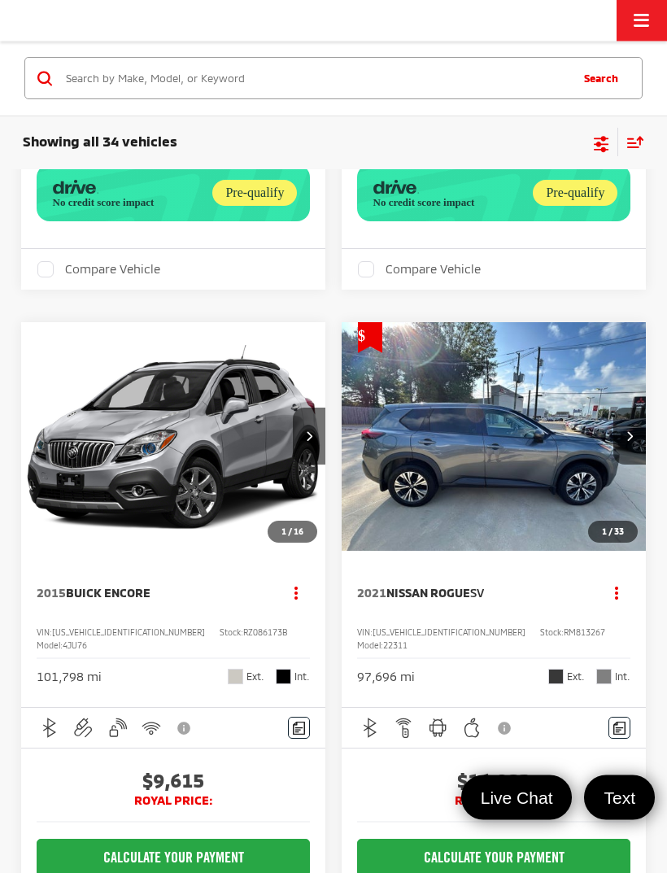
scroll to position [1624, 0]
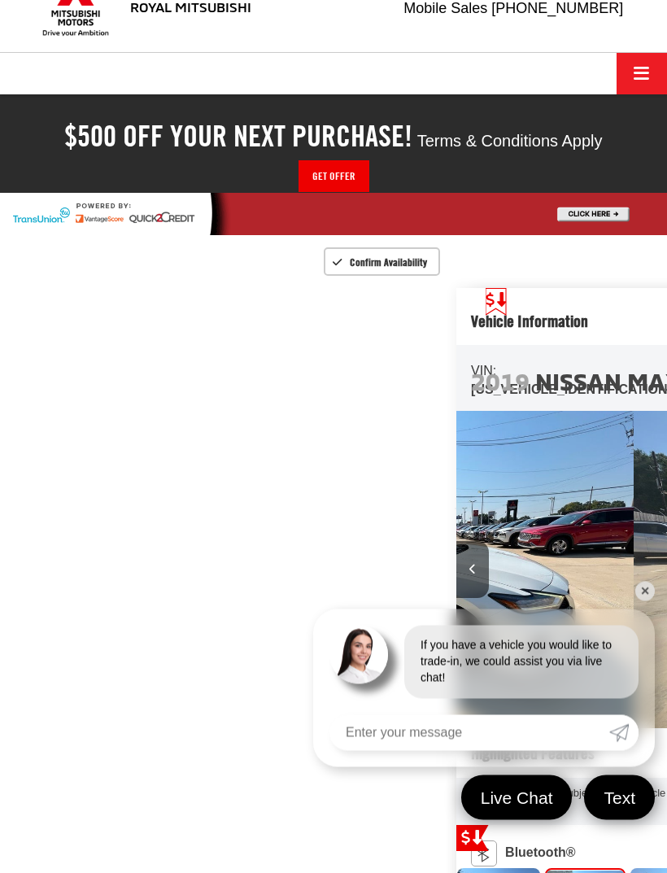
scroll to position [37, 0]
click at [638, 601] on link "✕" at bounding box center [645, 591] width 20 height 20
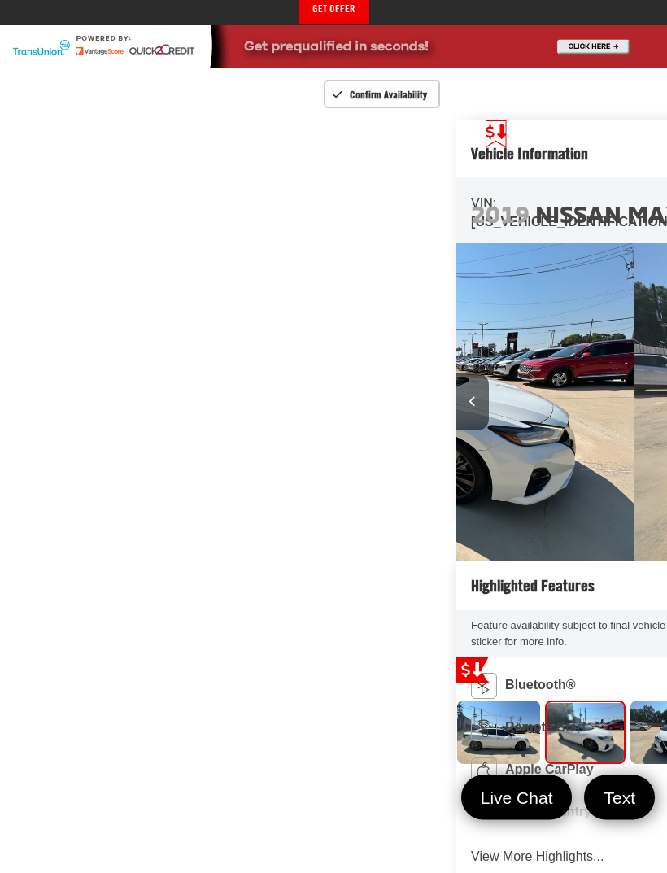
scroll to position [0, 0]
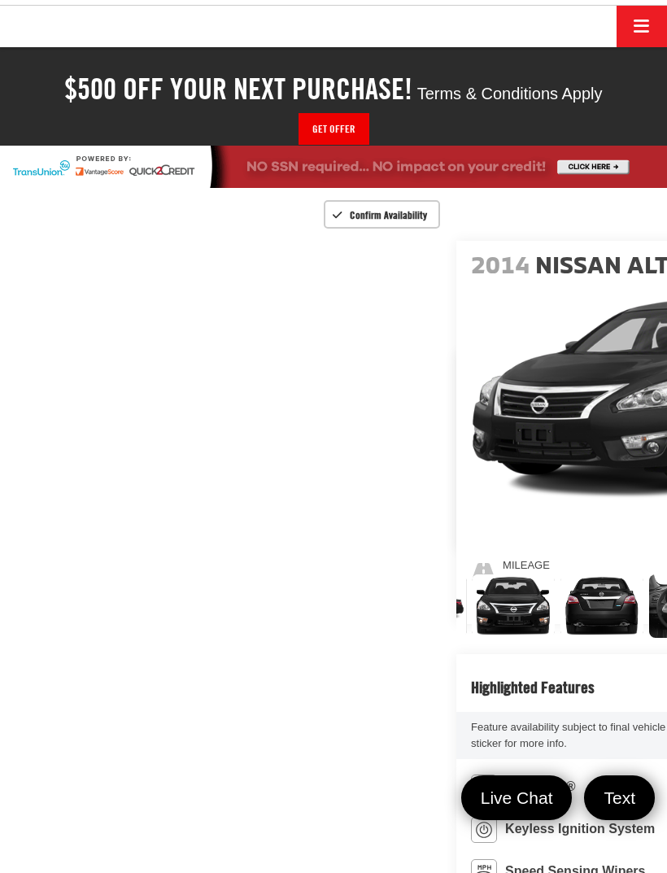
scroll to position [0, 260]
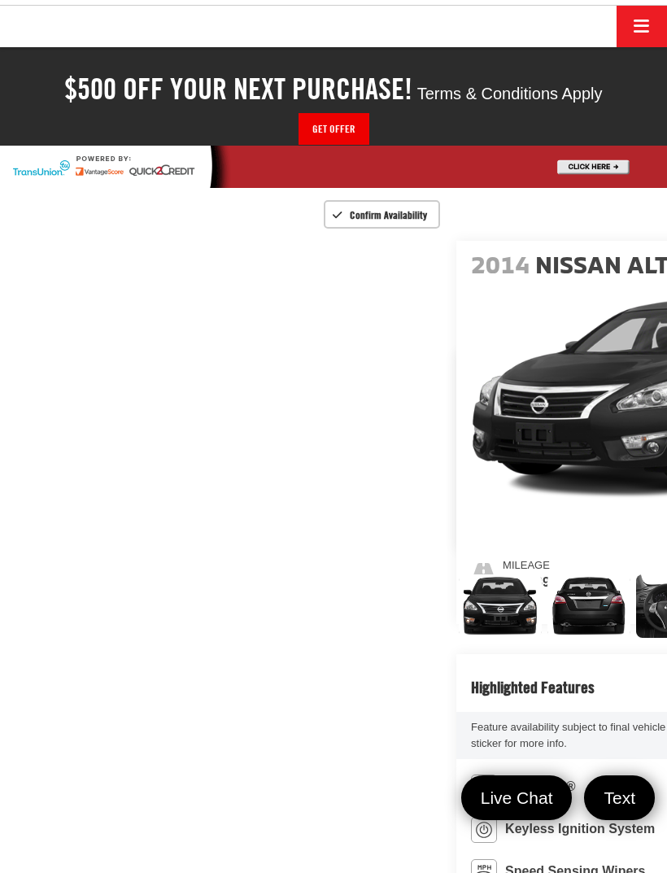
click at [546, 622] on img "Expand Photo 4" at bounding box center [588, 605] width 85 height 63
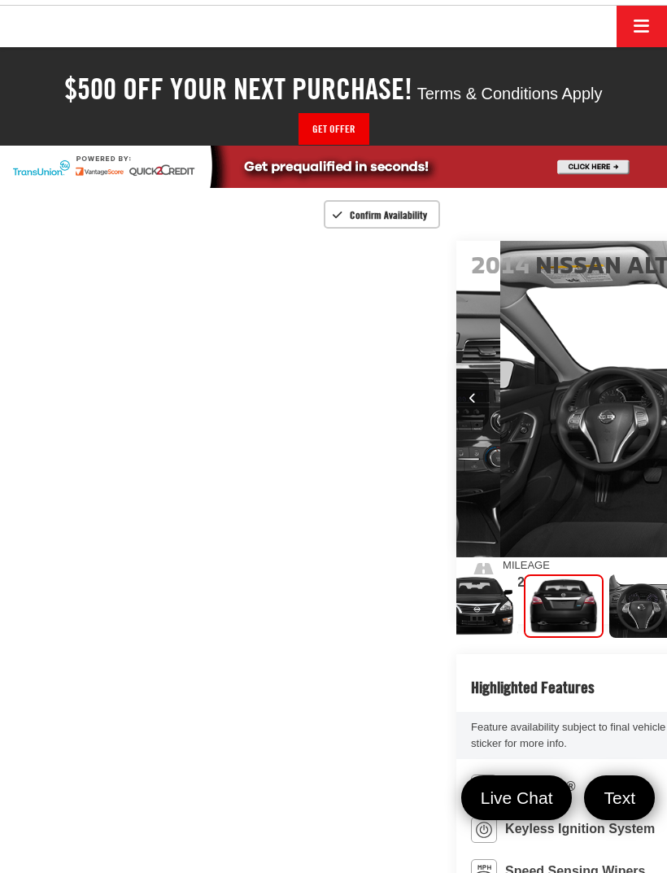
scroll to position [0, 2667]
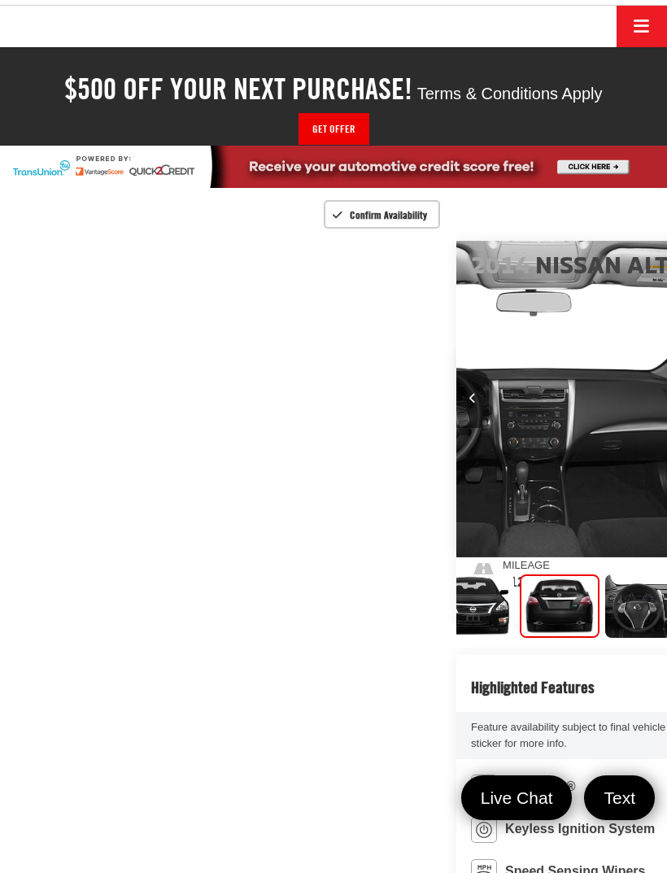
click at [604, 633] on img "Expand Photo 5" at bounding box center [646, 605] width 85 height 63
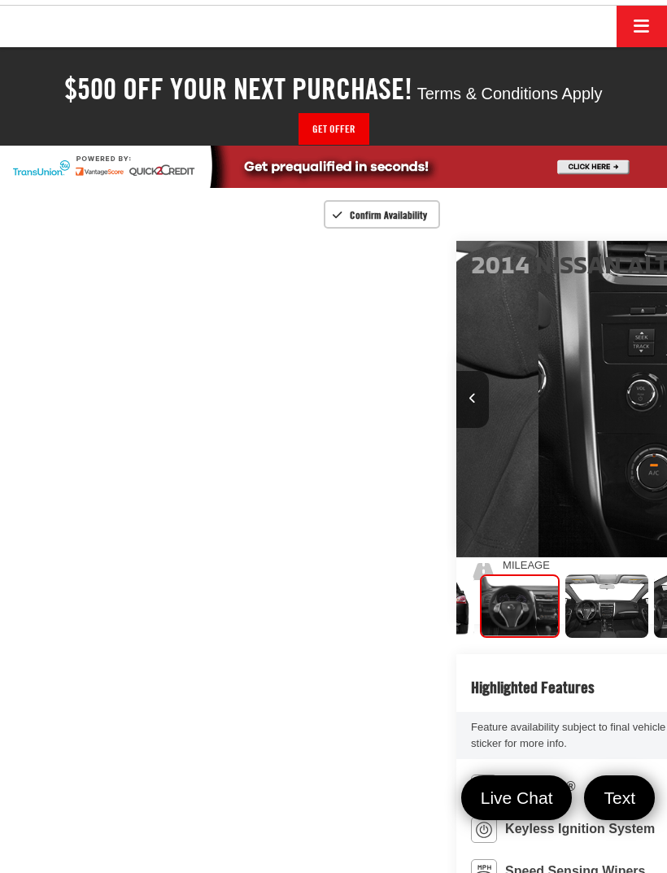
scroll to position [0, 3334]
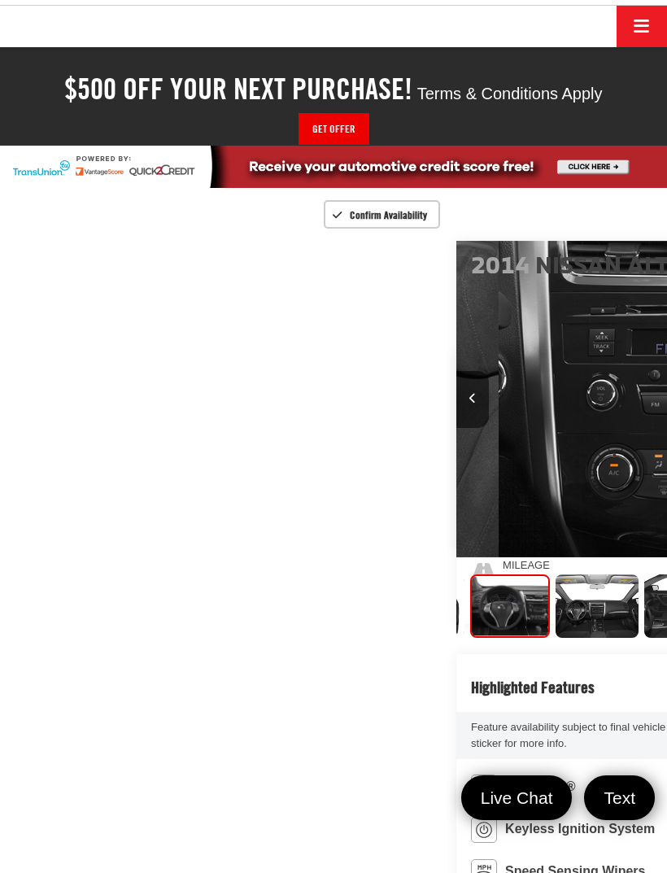
click at [555, 628] on img "Expand Photo 6" at bounding box center [597, 605] width 85 height 63
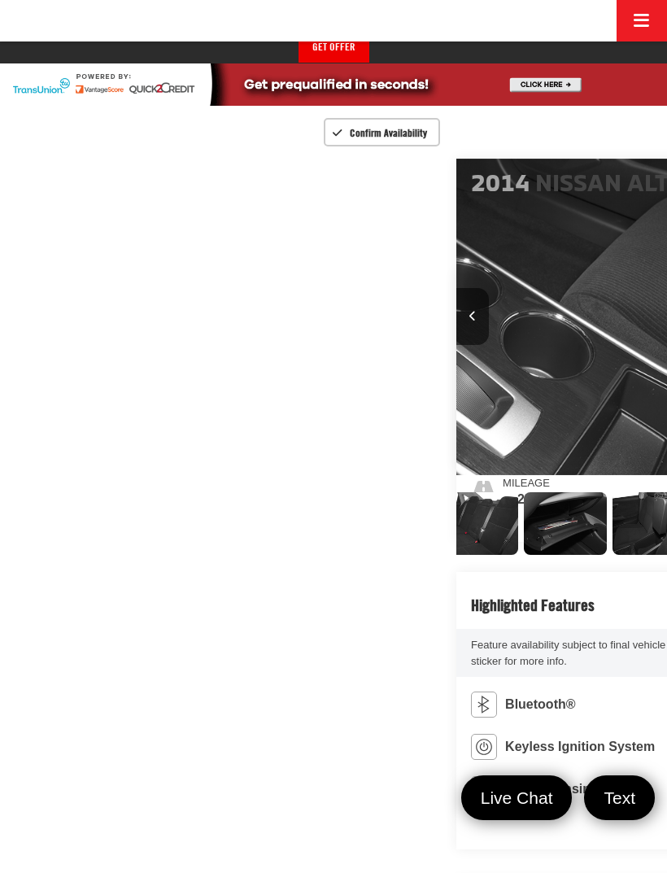
scroll to position [0, 0]
